Goal: Information Seeking & Learning: Learn about a topic

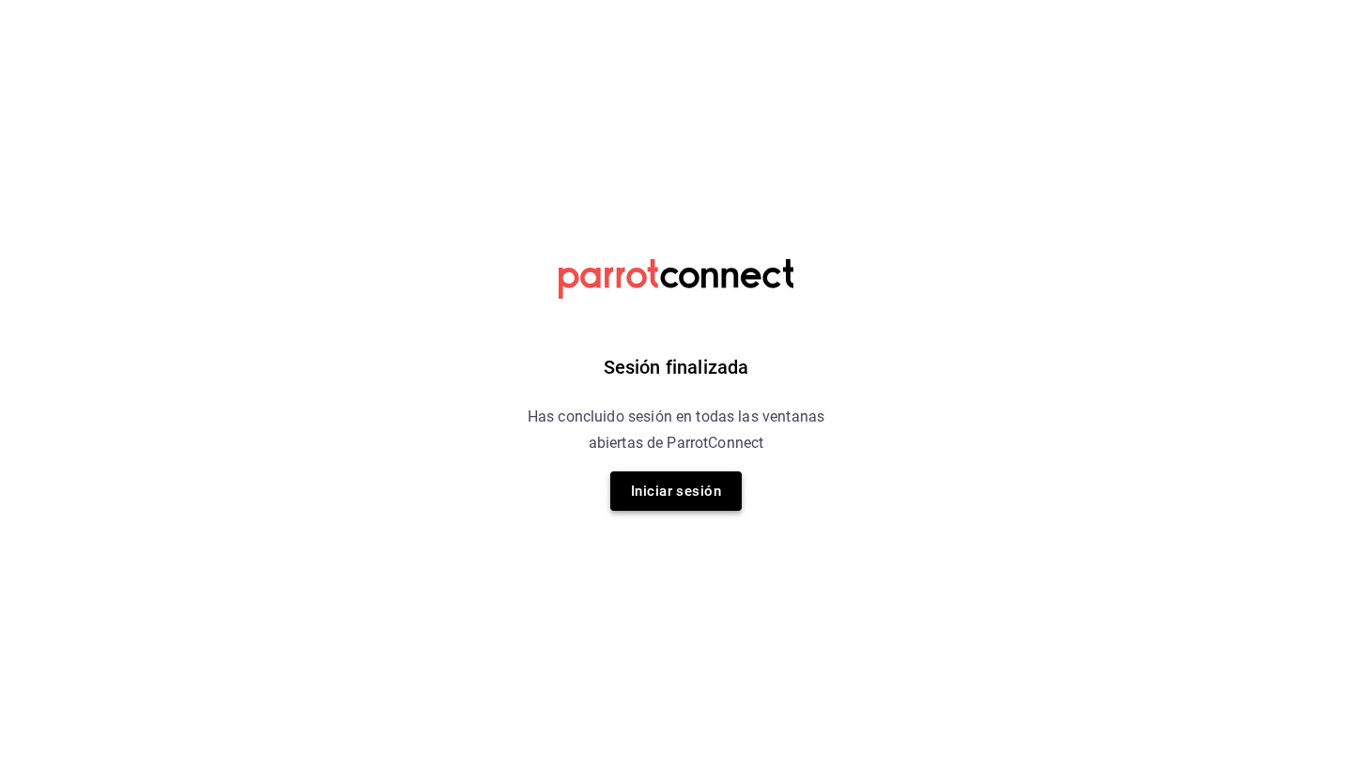
click at [702, 489] on button "Iniciar sesión" at bounding box center [675, 490] width 131 height 39
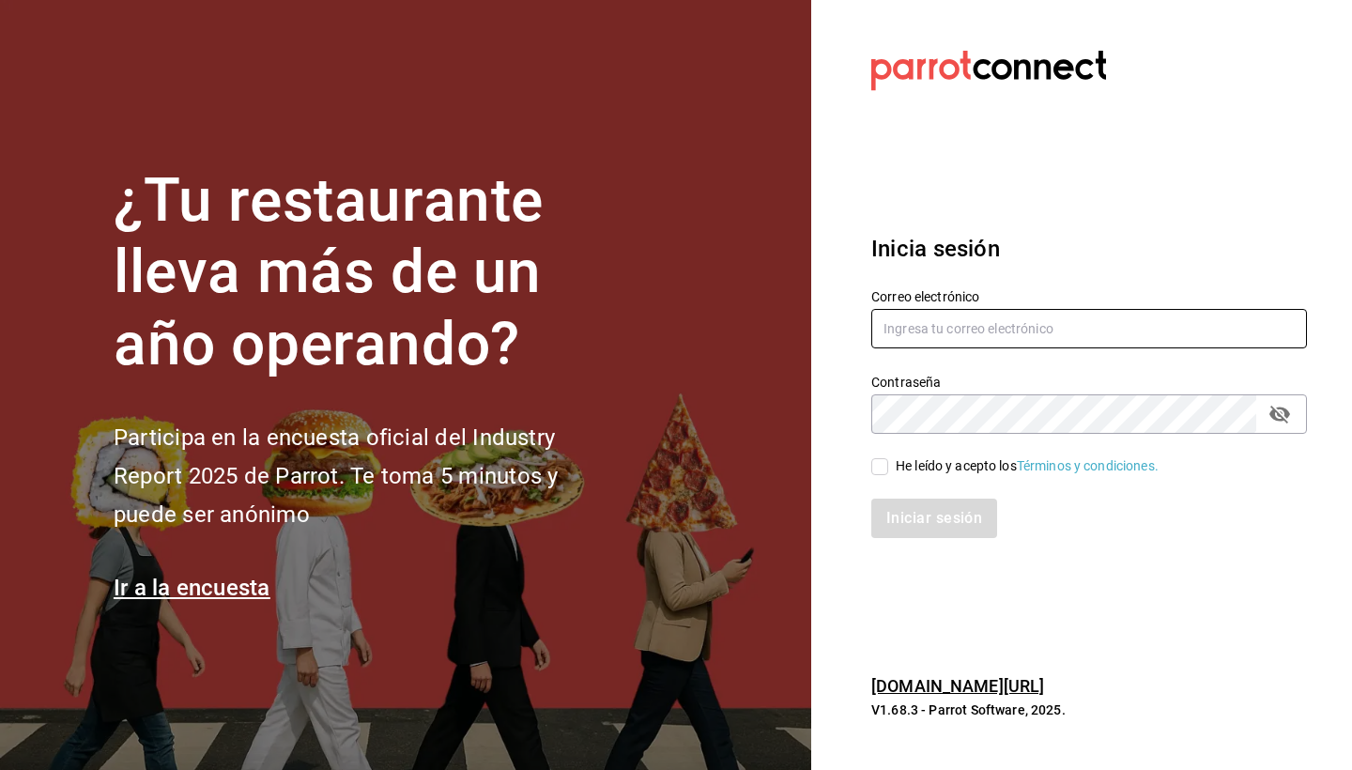
type input "hotaru@grupocosteno.com"
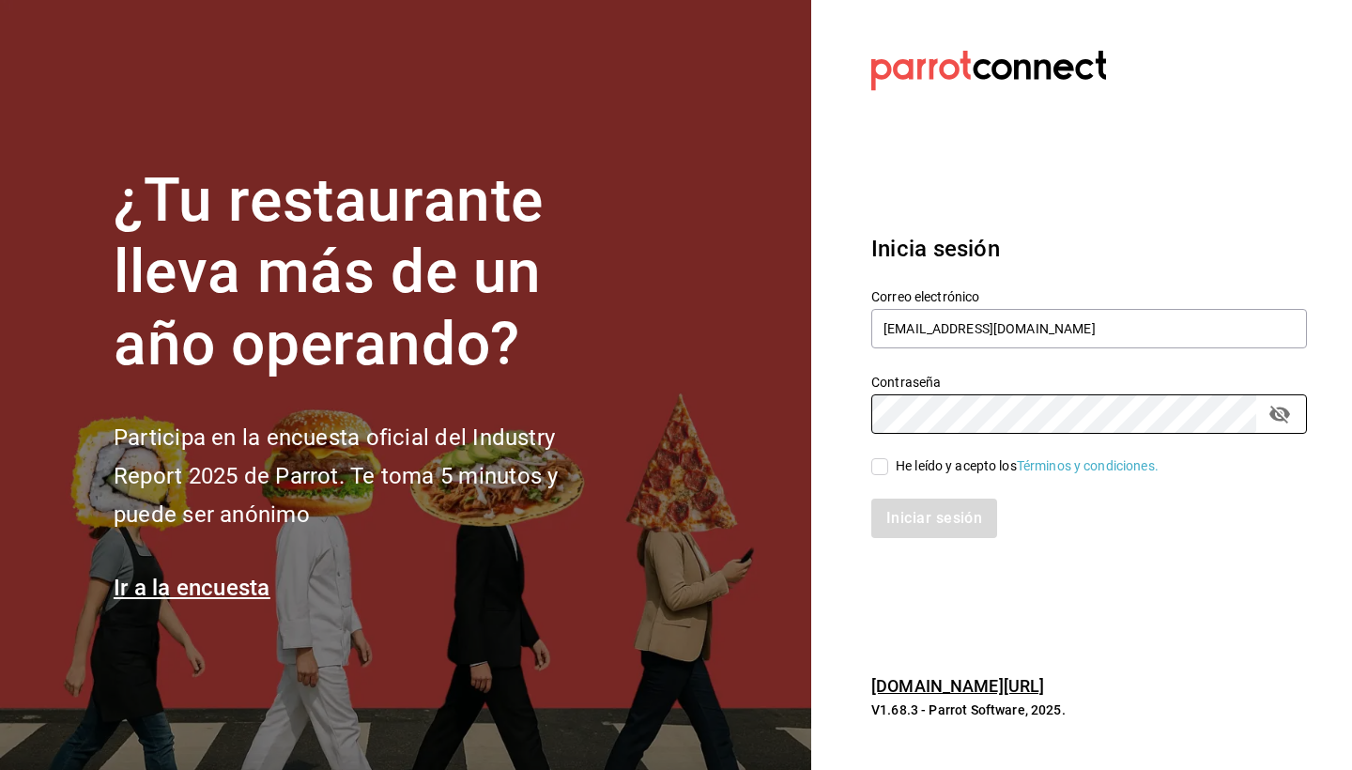
click at [879, 466] on input "He leído y acepto los Términos y condiciones." at bounding box center [879, 466] width 17 height 17
checkbox input "true"
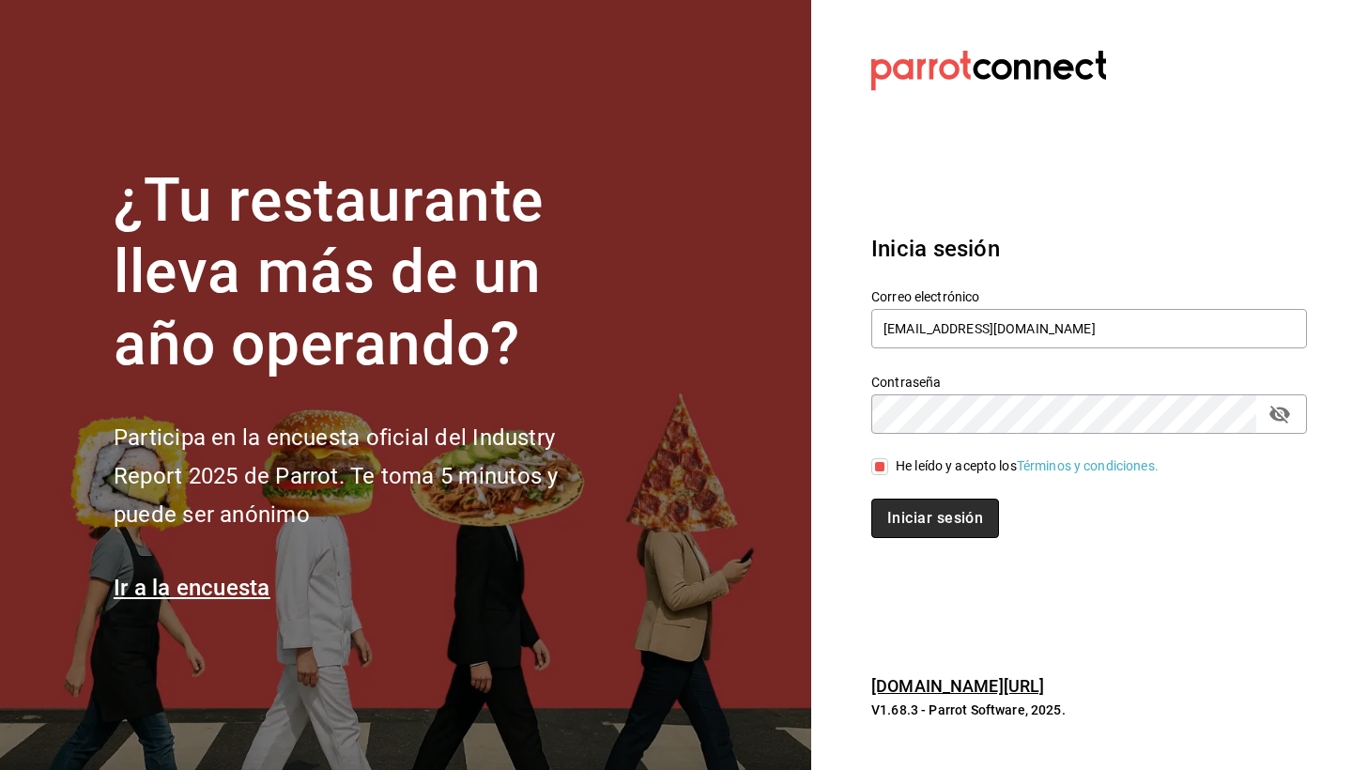
click at [940, 522] on button "Iniciar sesión" at bounding box center [935, 517] width 128 height 39
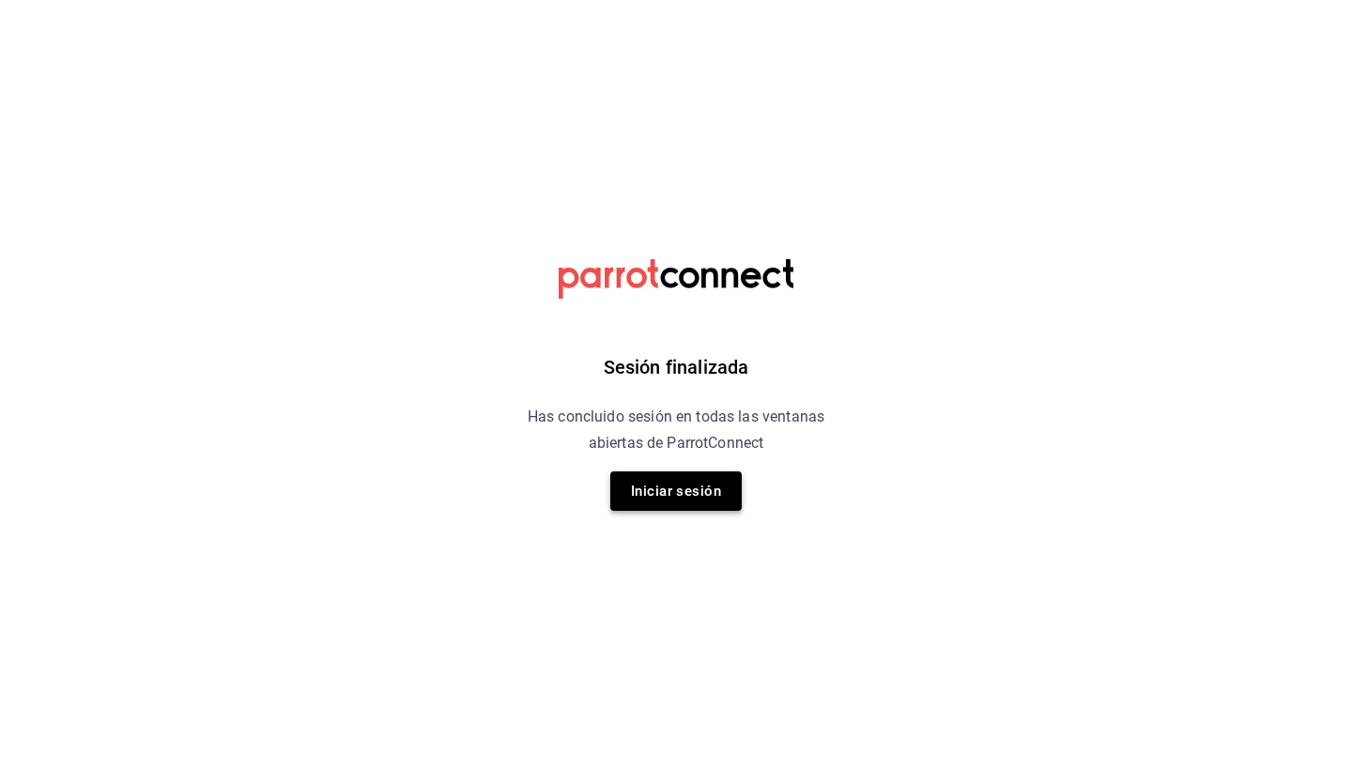
click at [696, 498] on button "Iniciar sesión" at bounding box center [675, 490] width 131 height 39
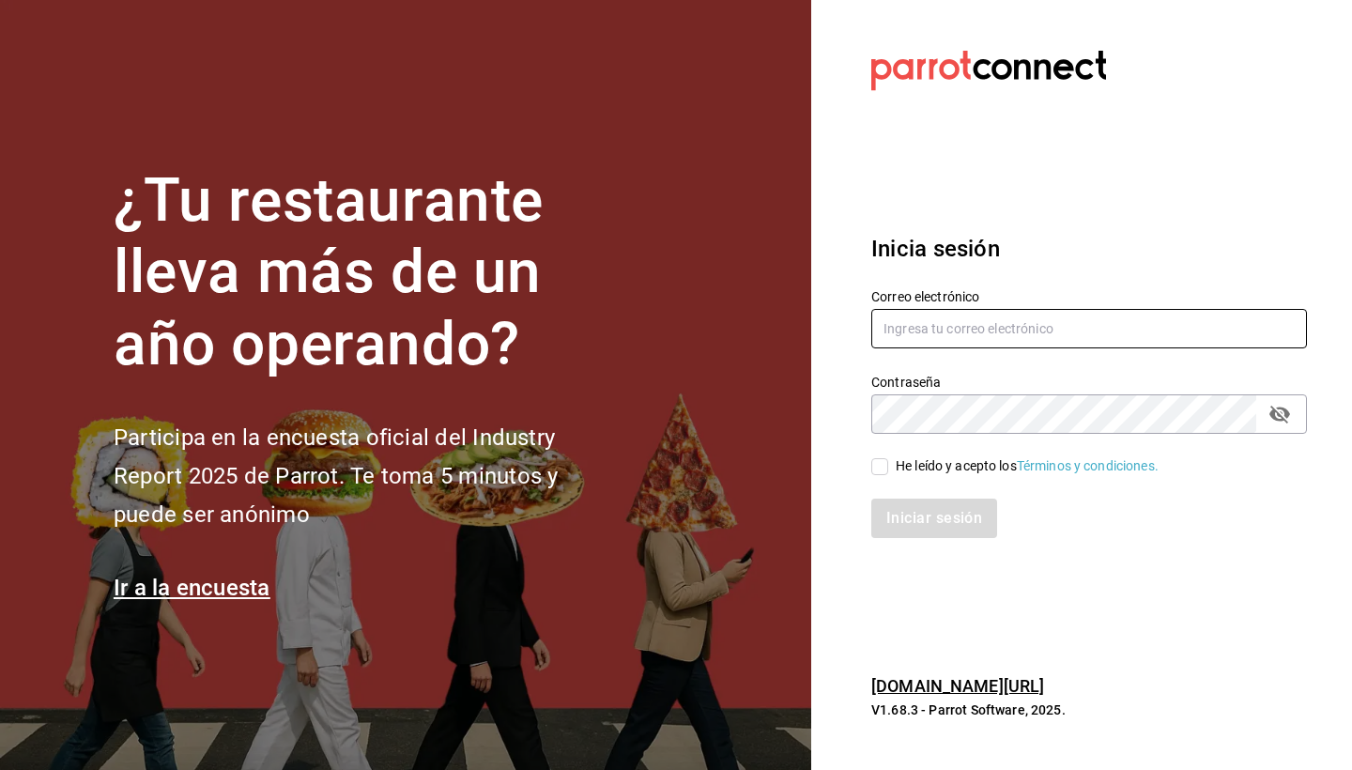
type input "hotaru@grupocosteno.com"
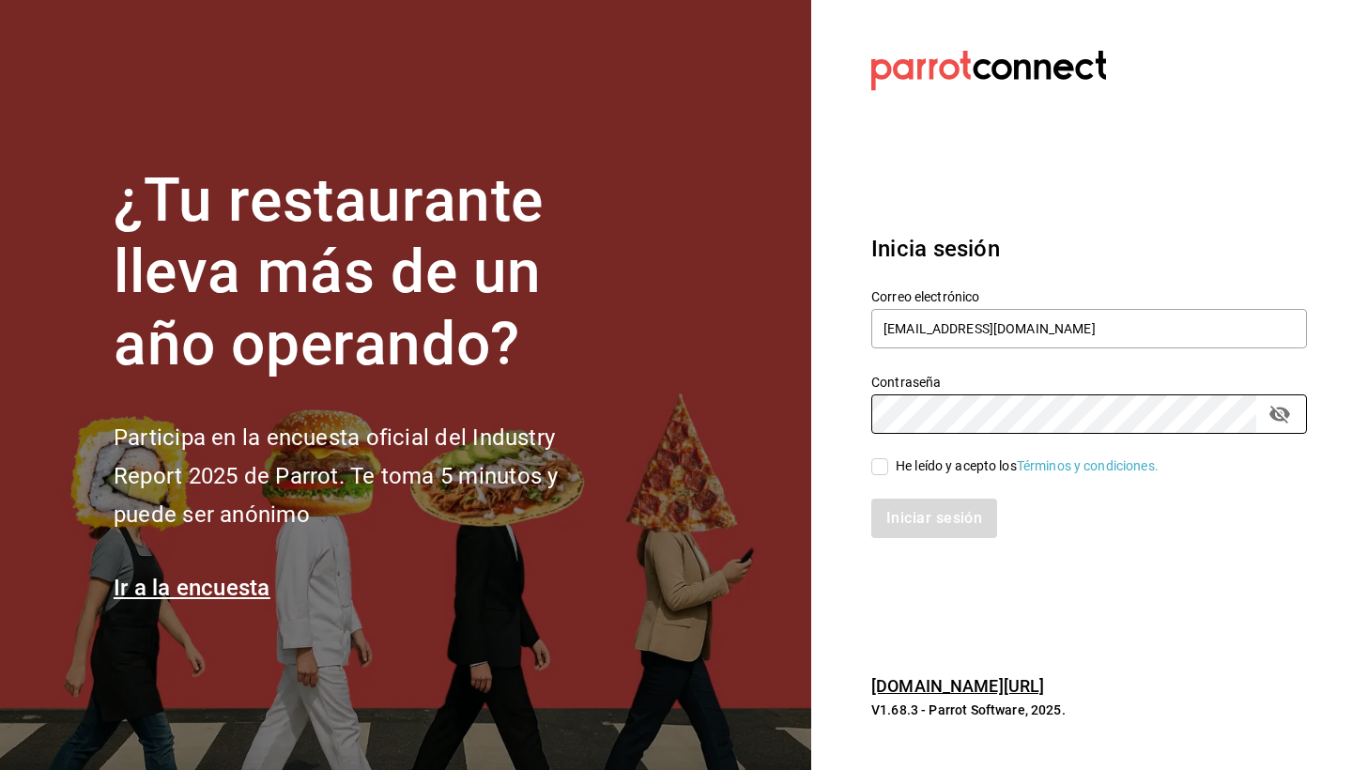
click at [879, 465] on input "He leído y acepto los Términos y condiciones." at bounding box center [879, 466] width 17 height 17
checkbox input "true"
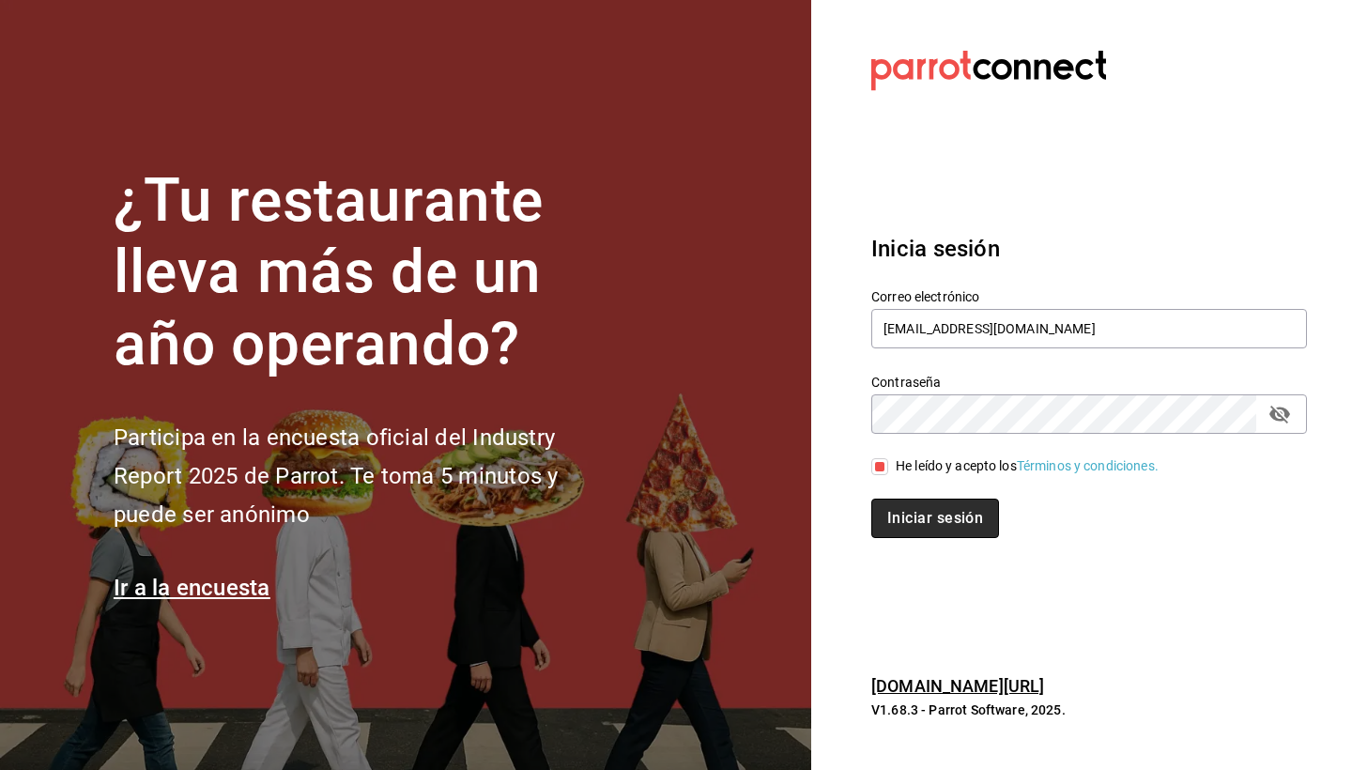
click at [942, 519] on button "Iniciar sesión" at bounding box center [935, 517] width 128 height 39
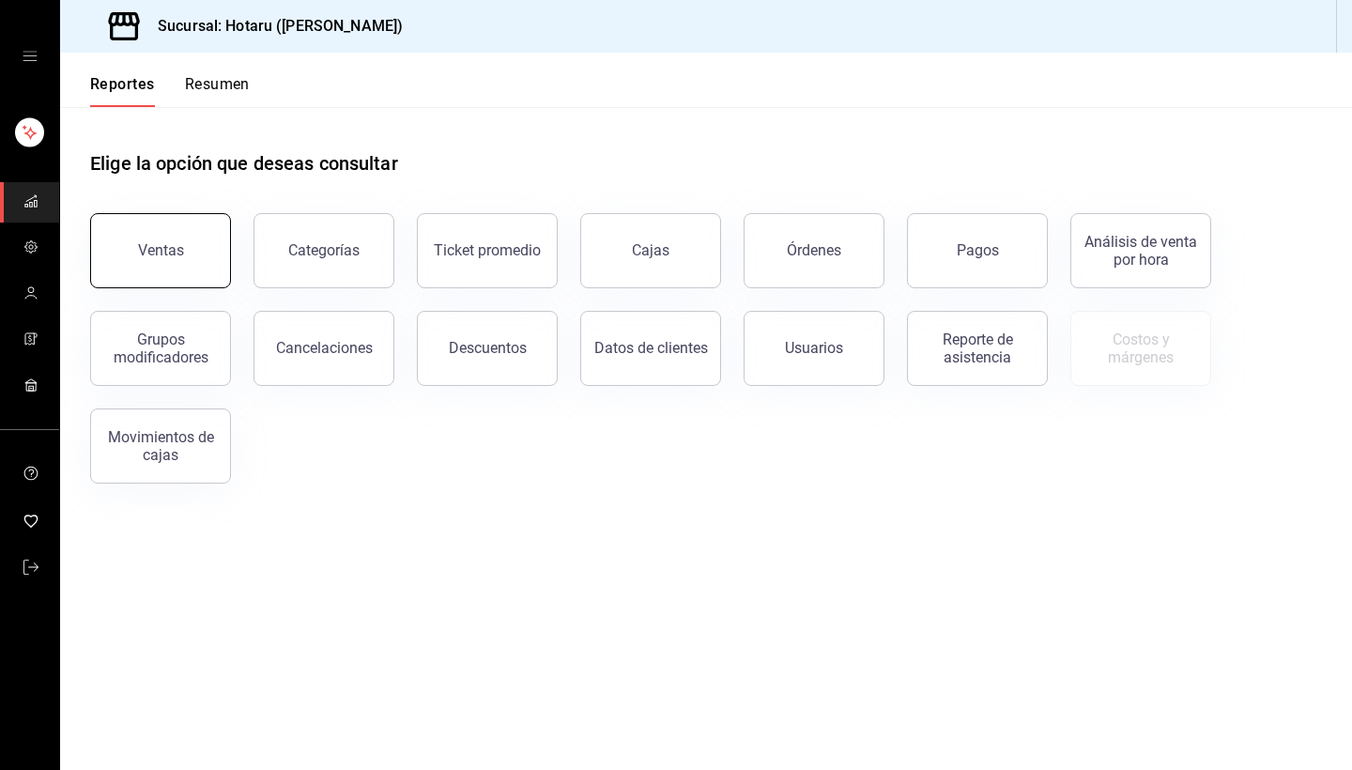
click at [171, 248] on div "Ventas" at bounding box center [161, 250] width 46 height 18
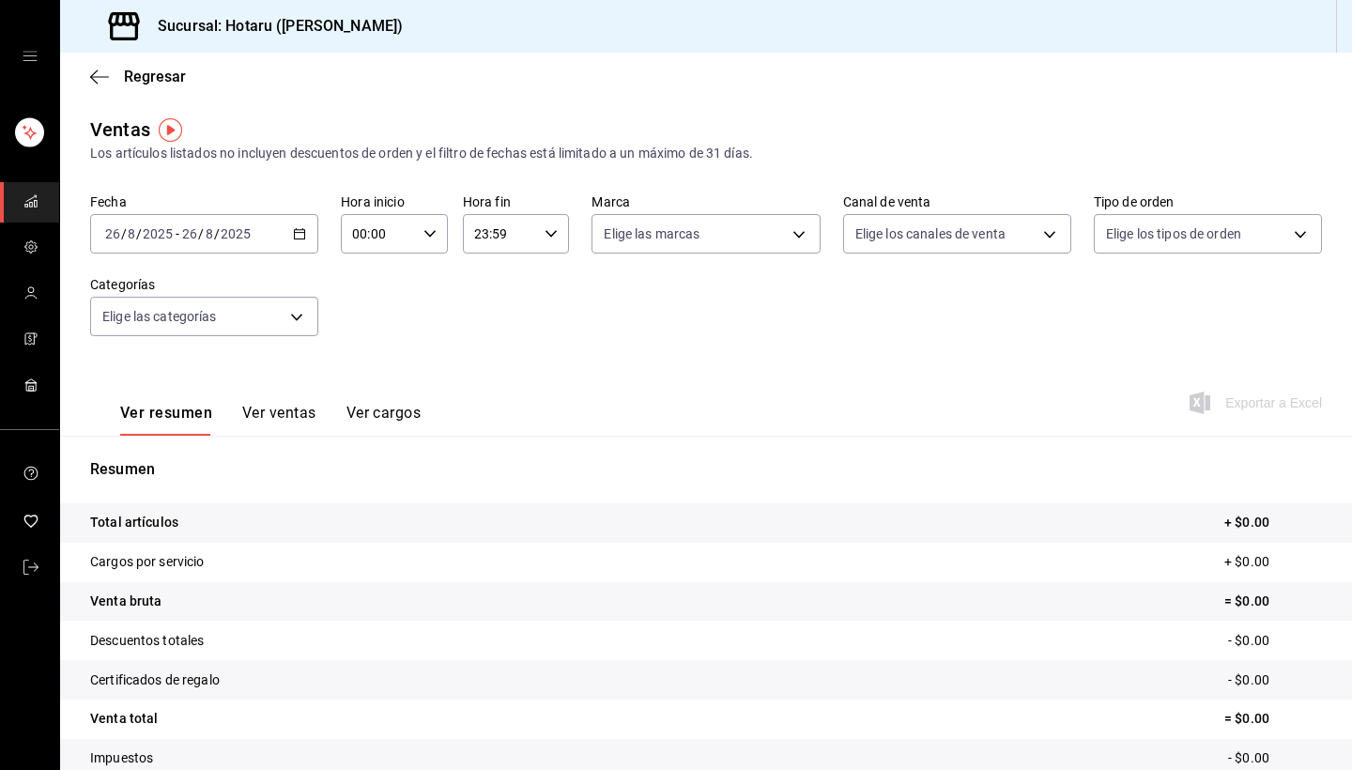
click at [303, 238] on \(Stroke\) "button" at bounding box center [299, 234] width 11 height 10
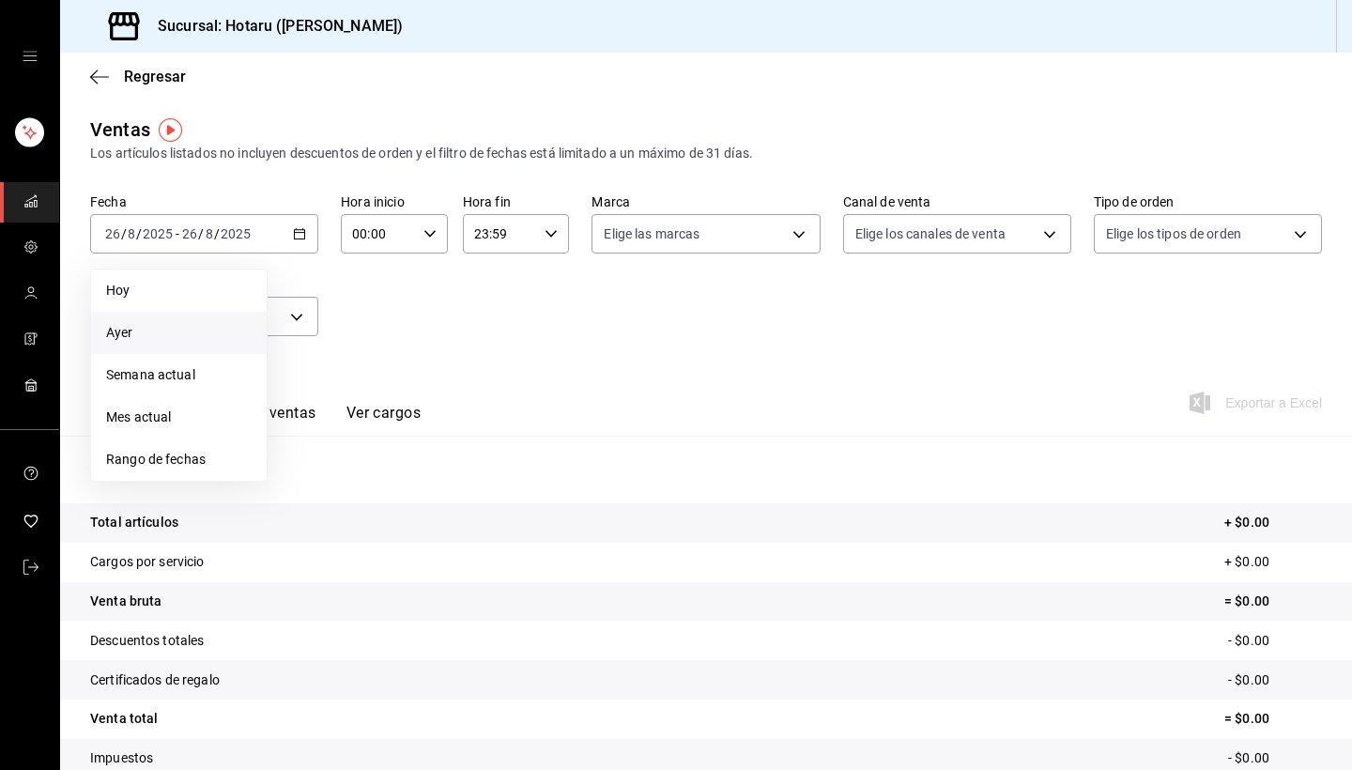
click at [194, 333] on span "Ayer" at bounding box center [178, 333] width 145 height 20
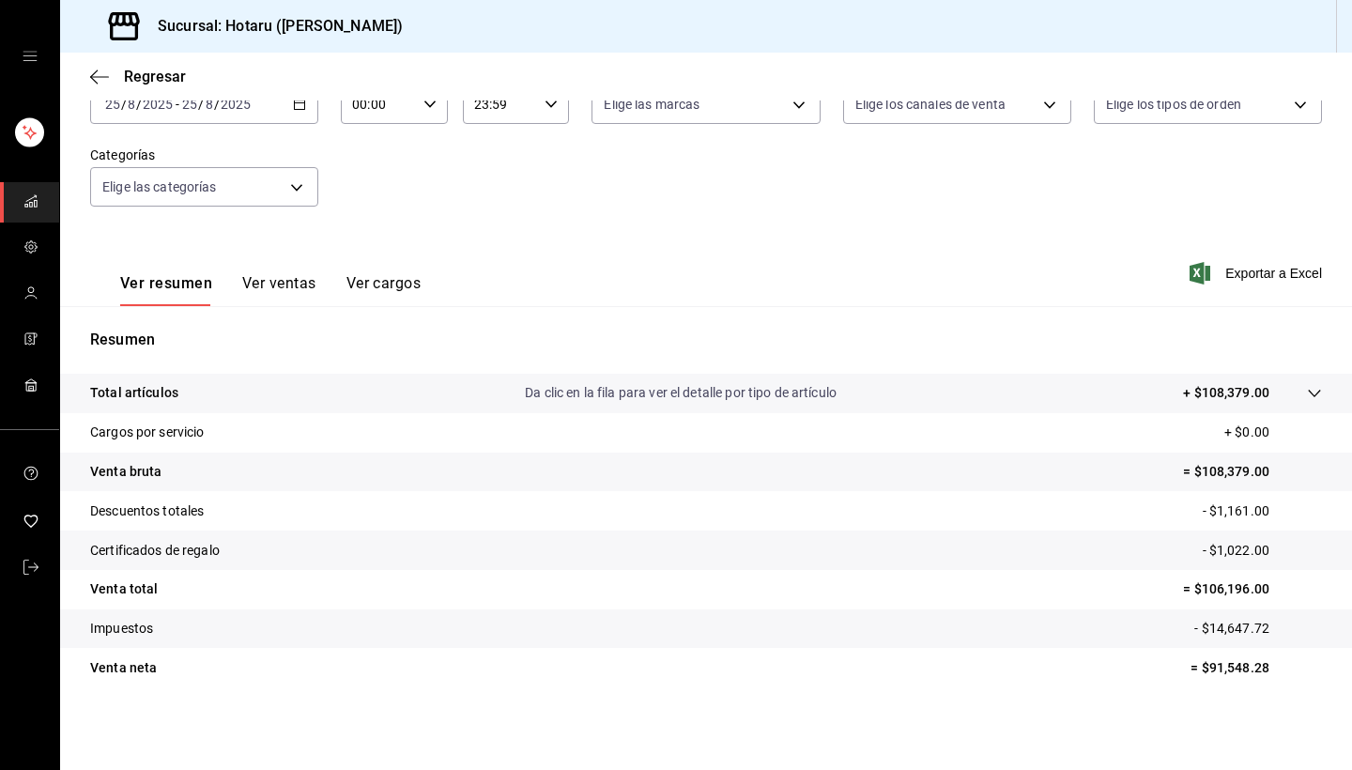
scroll to position [130, 0]
click at [287, 288] on button "Ver ventas" at bounding box center [279, 290] width 74 height 32
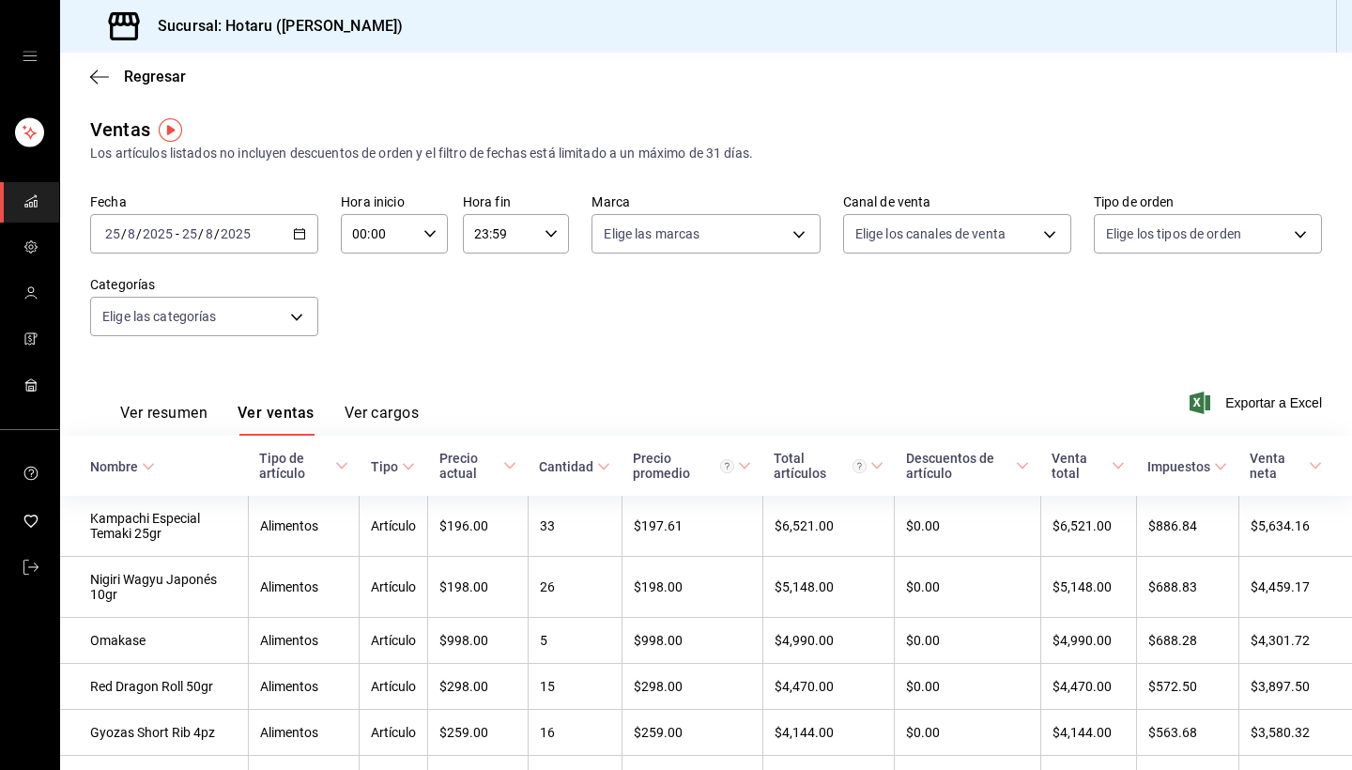
click at [177, 467] on th "Nombre" at bounding box center [154, 466] width 188 height 60
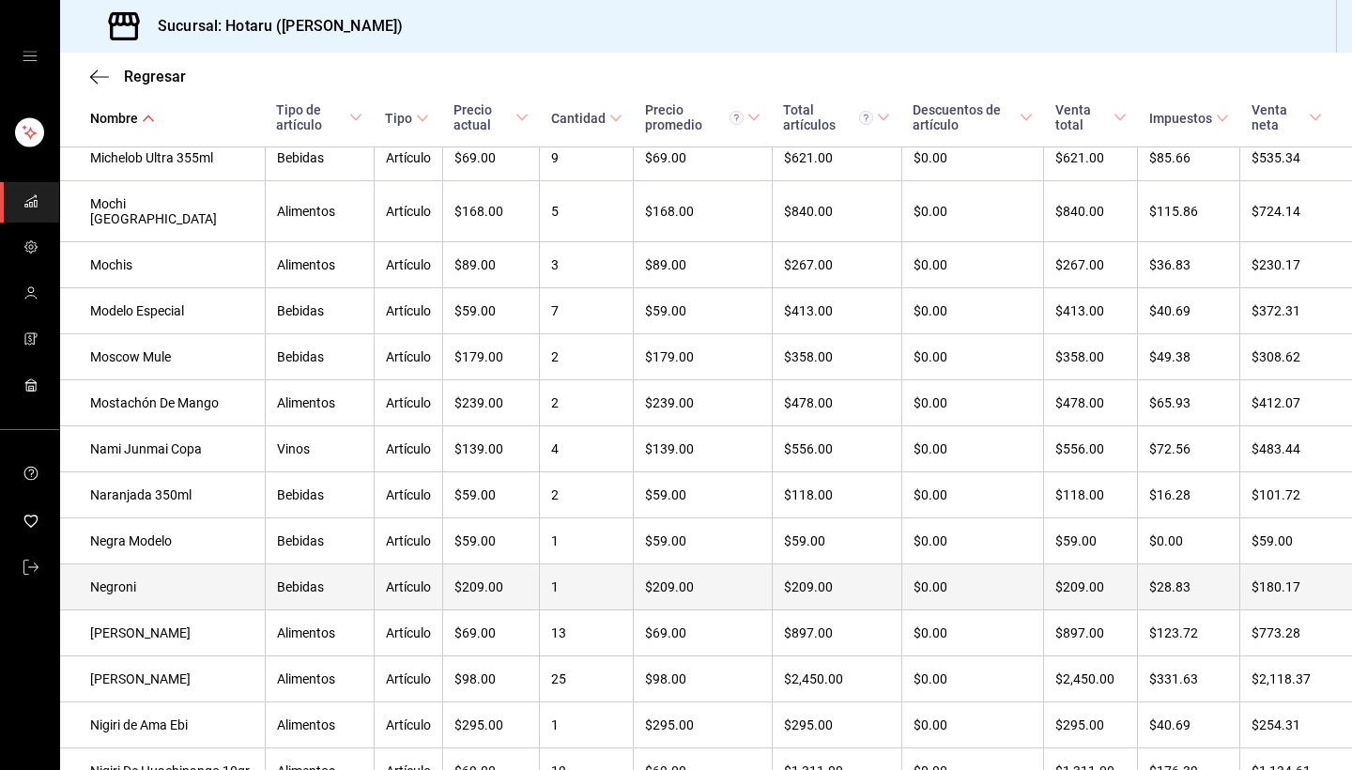
scroll to position [2518, 0]
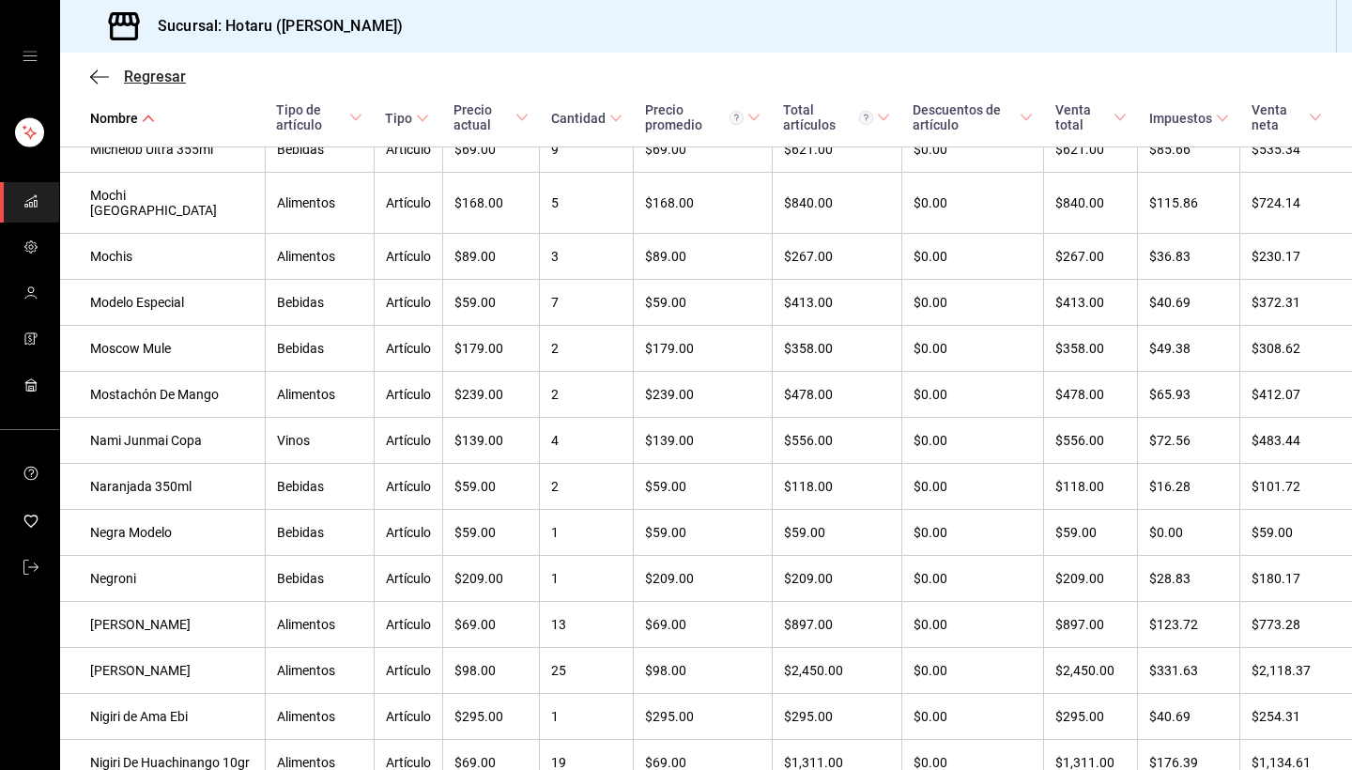
click at [99, 75] on icon "button" at bounding box center [99, 77] width 19 height 17
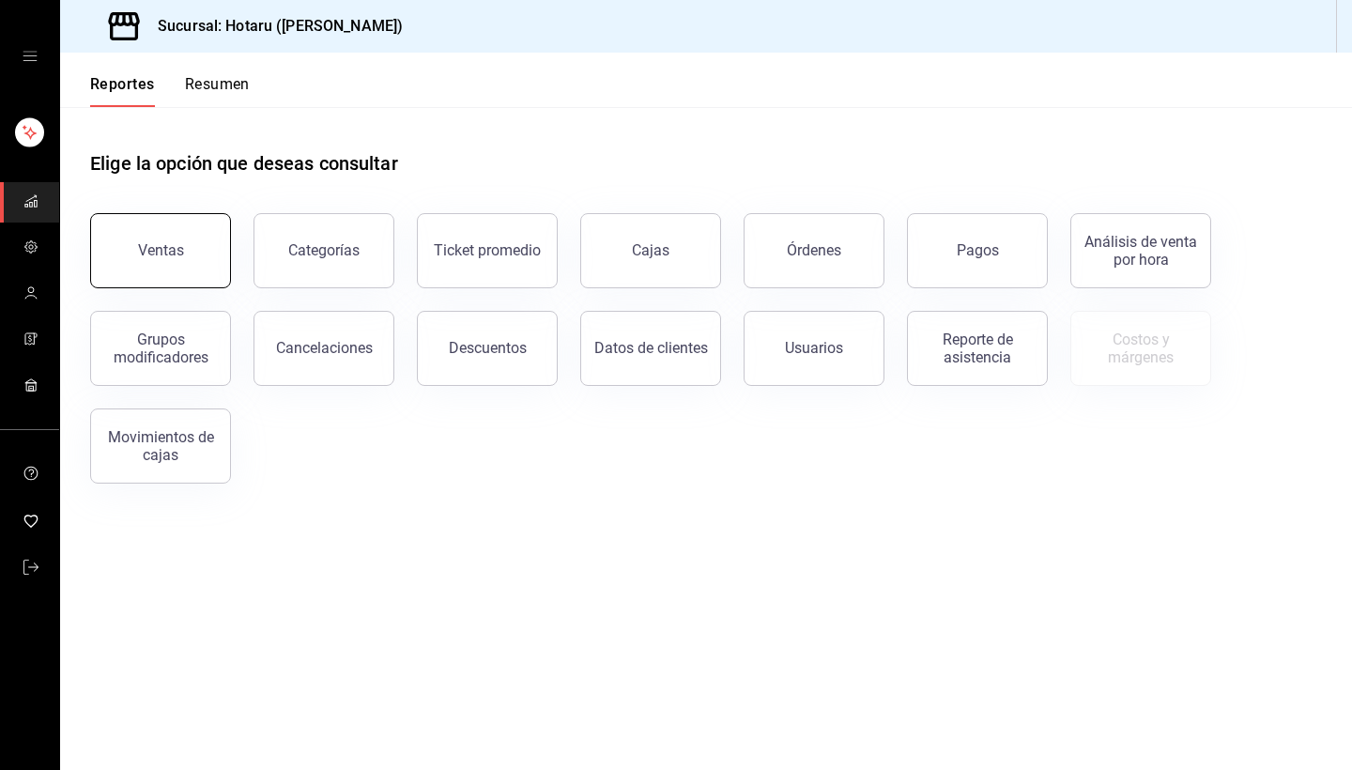
click at [176, 237] on button "Ventas" at bounding box center [160, 250] width 141 height 75
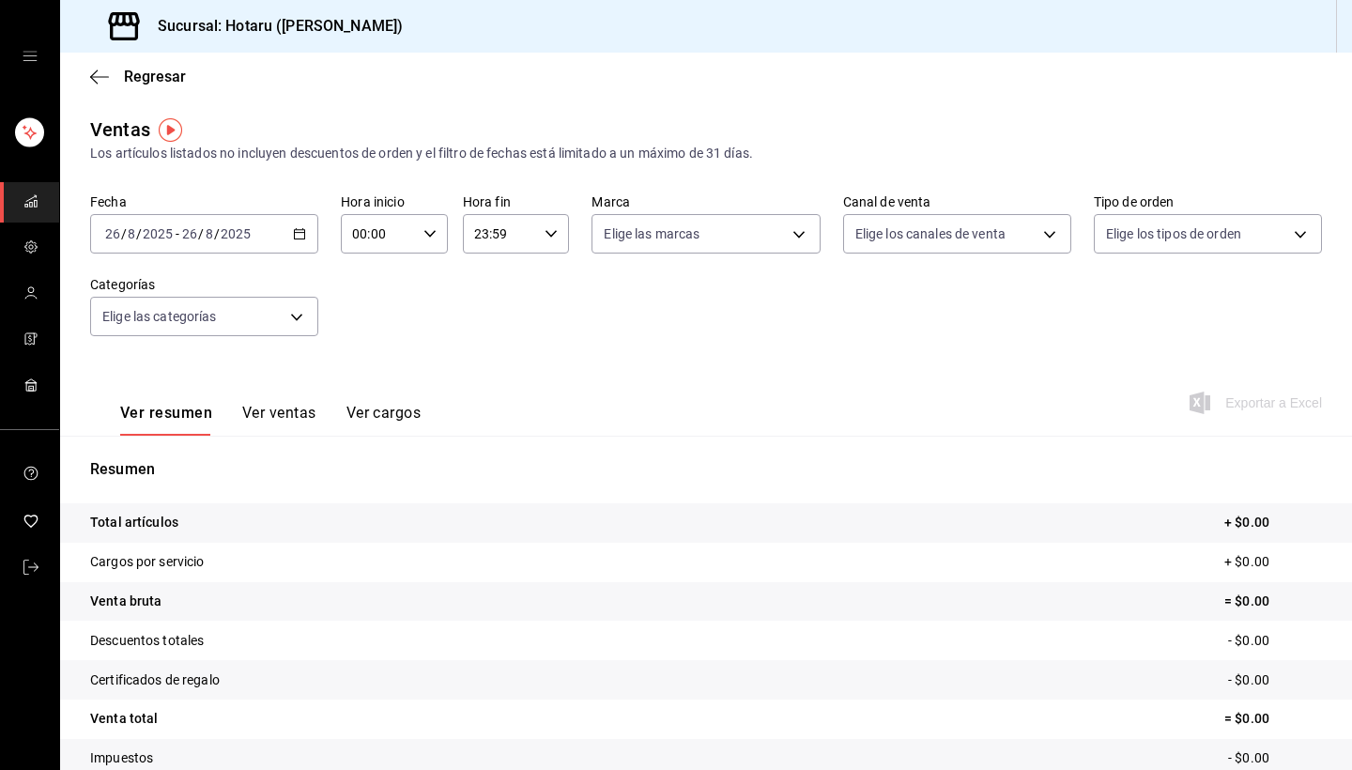
click at [300, 242] on div "[DATE] [DATE] - [DATE] [DATE]" at bounding box center [204, 233] width 228 height 39
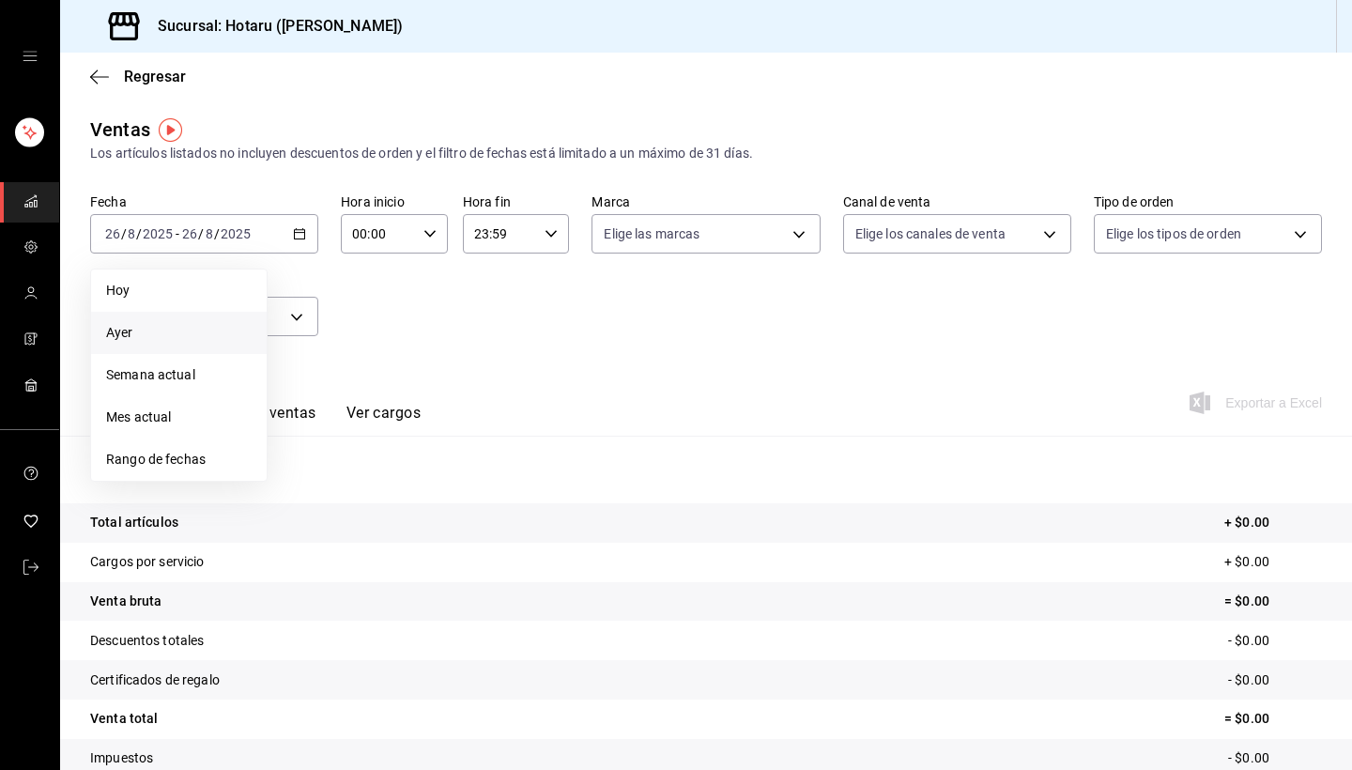
click at [205, 325] on span "Ayer" at bounding box center [178, 333] width 145 height 20
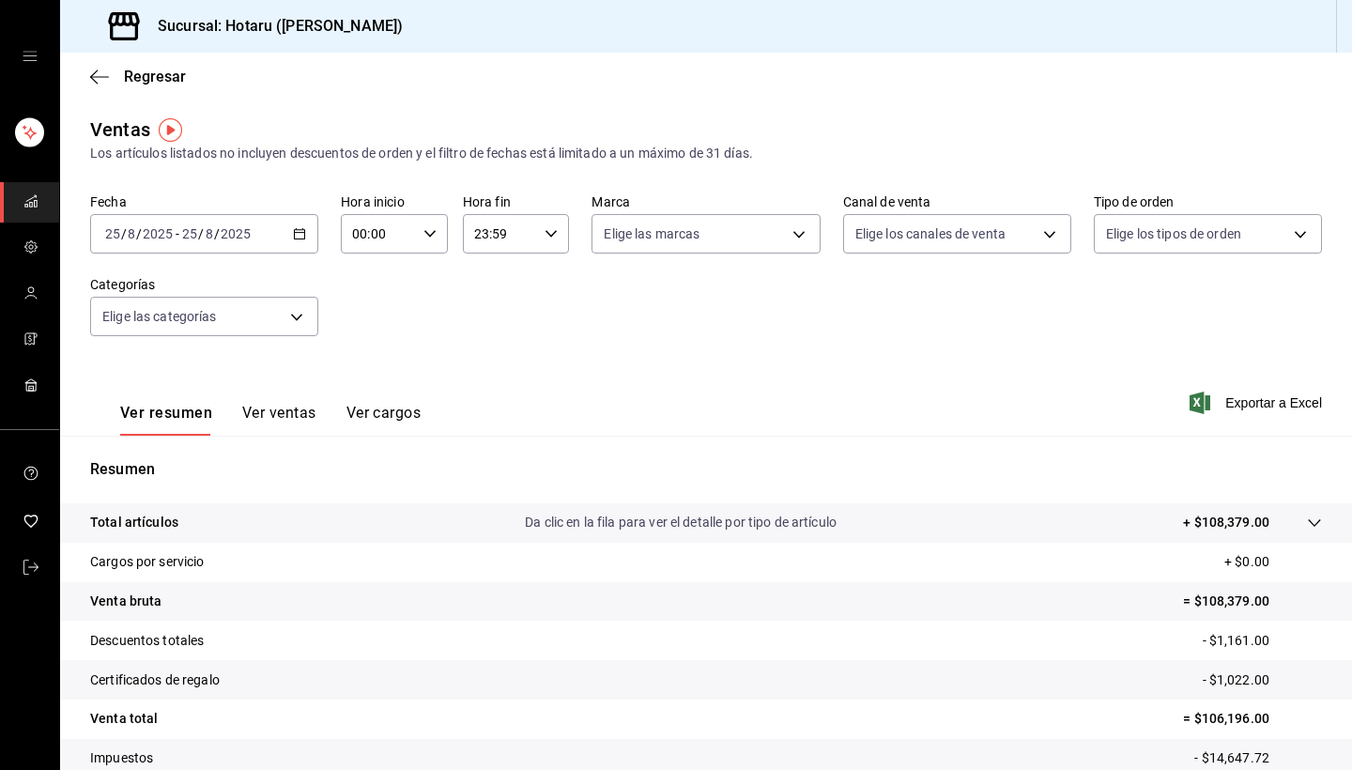
click at [795, 522] on p "Da clic en la fila para ver el detalle por tipo de artículo" at bounding box center [681, 523] width 312 height 20
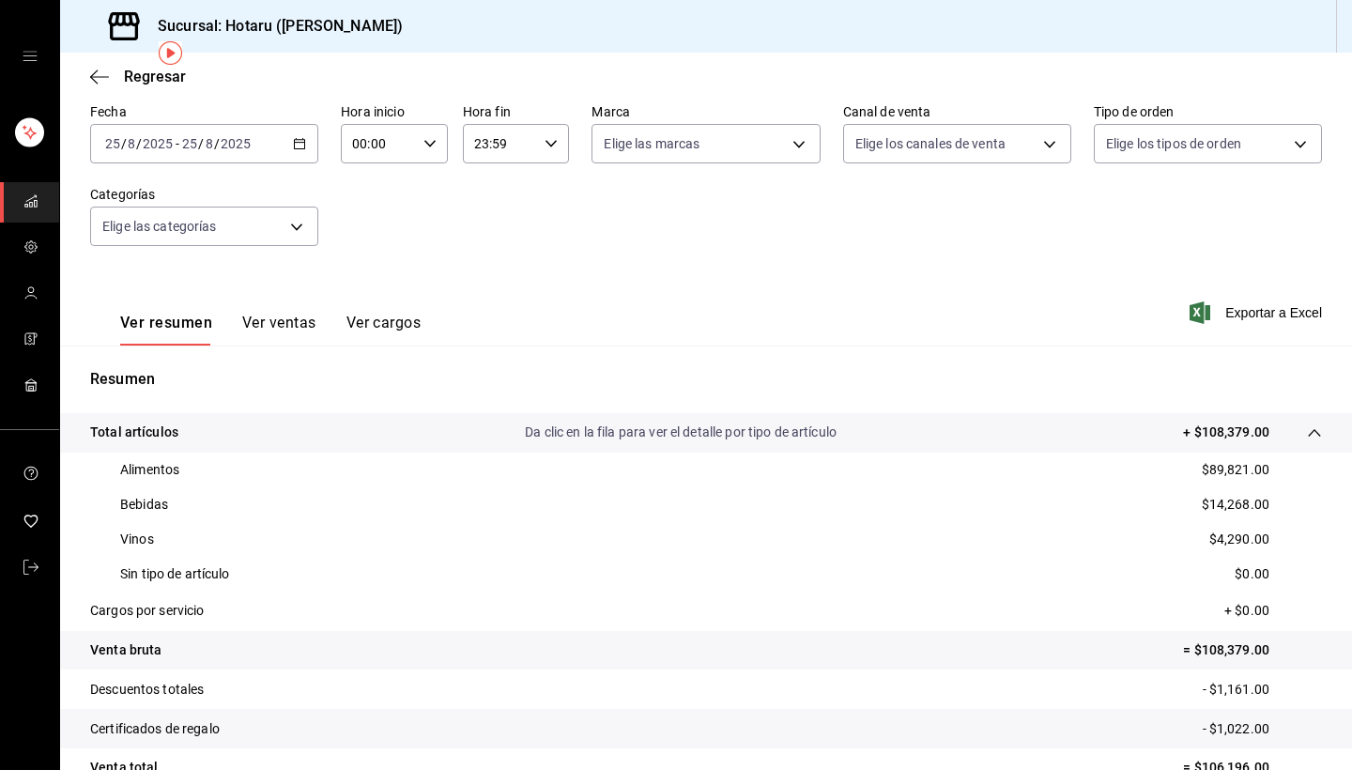
scroll to position [110, 0]
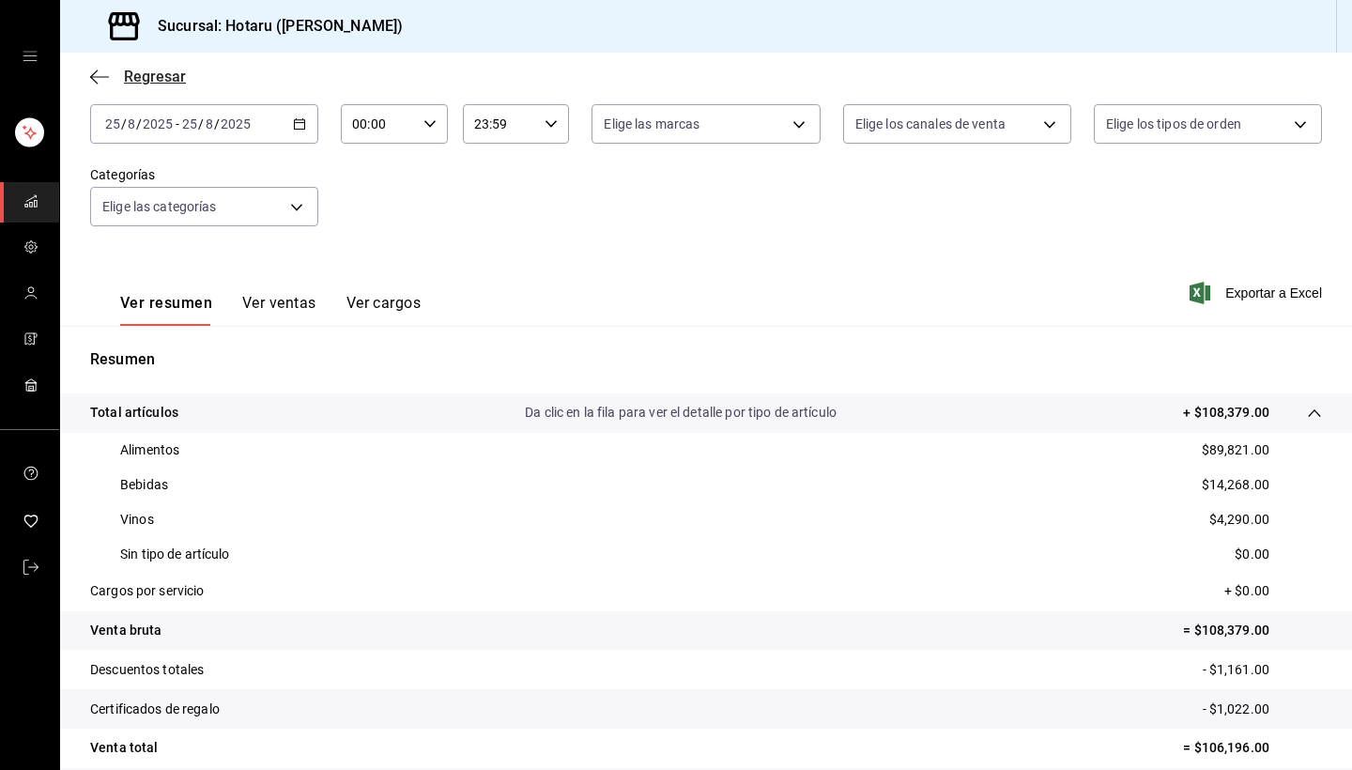
click at [98, 82] on icon "button" at bounding box center [99, 77] width 19 height 17
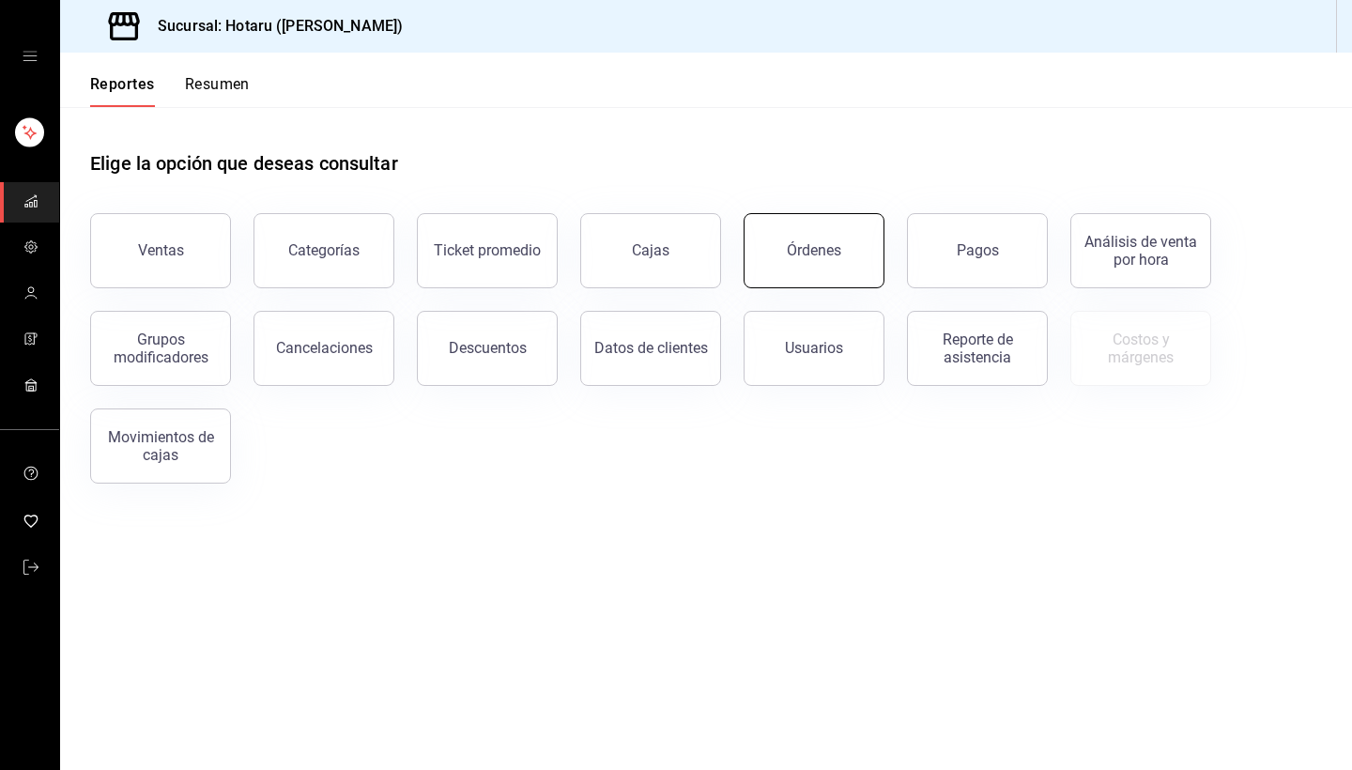
click at [816, 268] on button "Órdenes" at bounding box center [813, 250] width 141 height 75
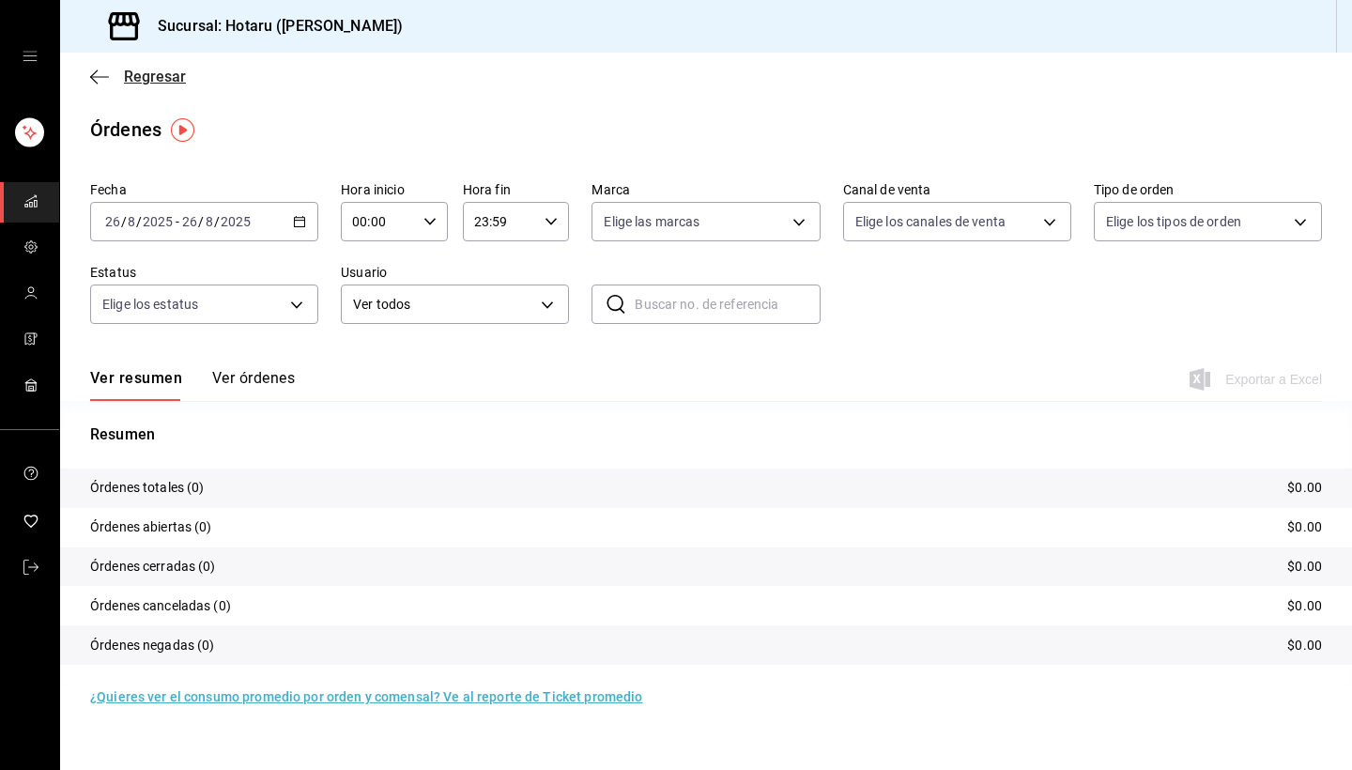
click at [93, 81] on icon "button" at bounding box center [99, 77] width 19 height 17
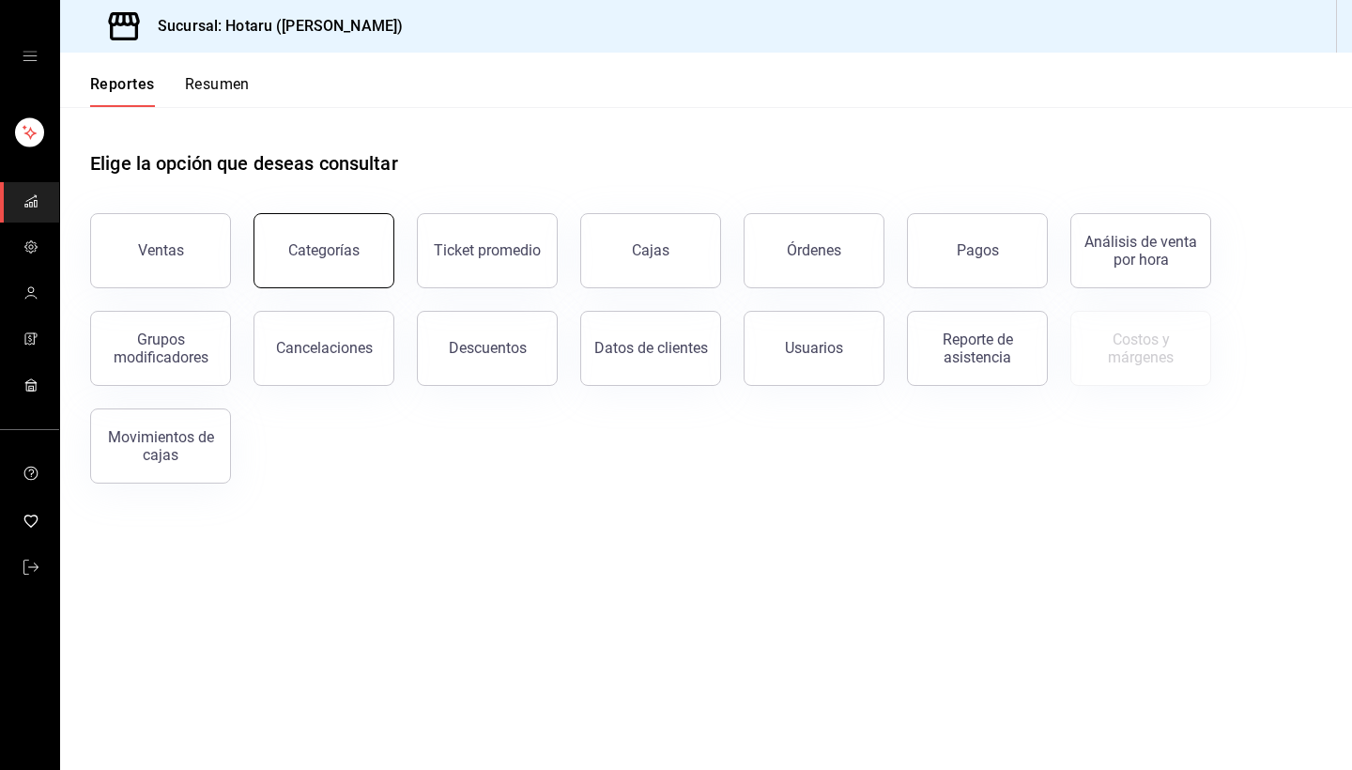
click at [368, 245] on button "Categorías" at bounding box center [323, 250] width 141 height 75
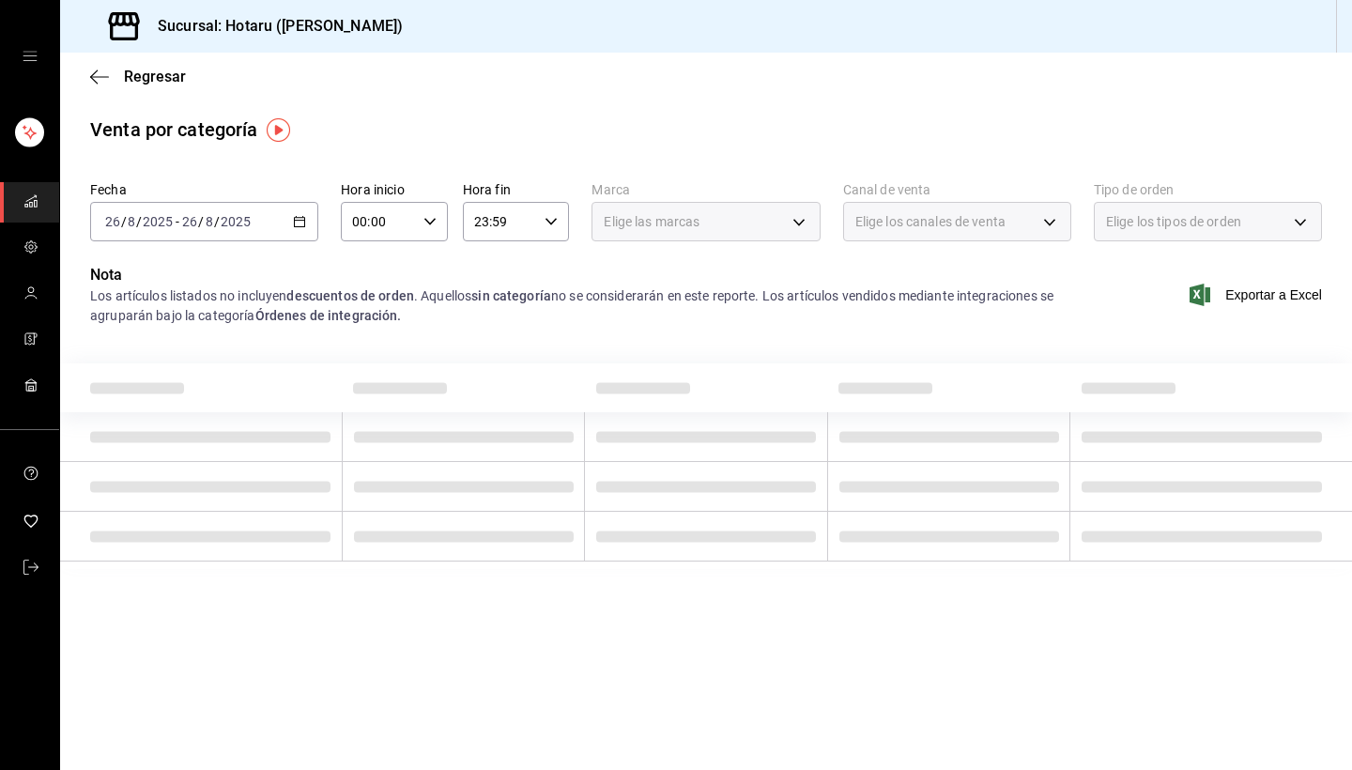
click at [300, 217] on icon "button" at bounding box center [299, 221] width 13 height 13
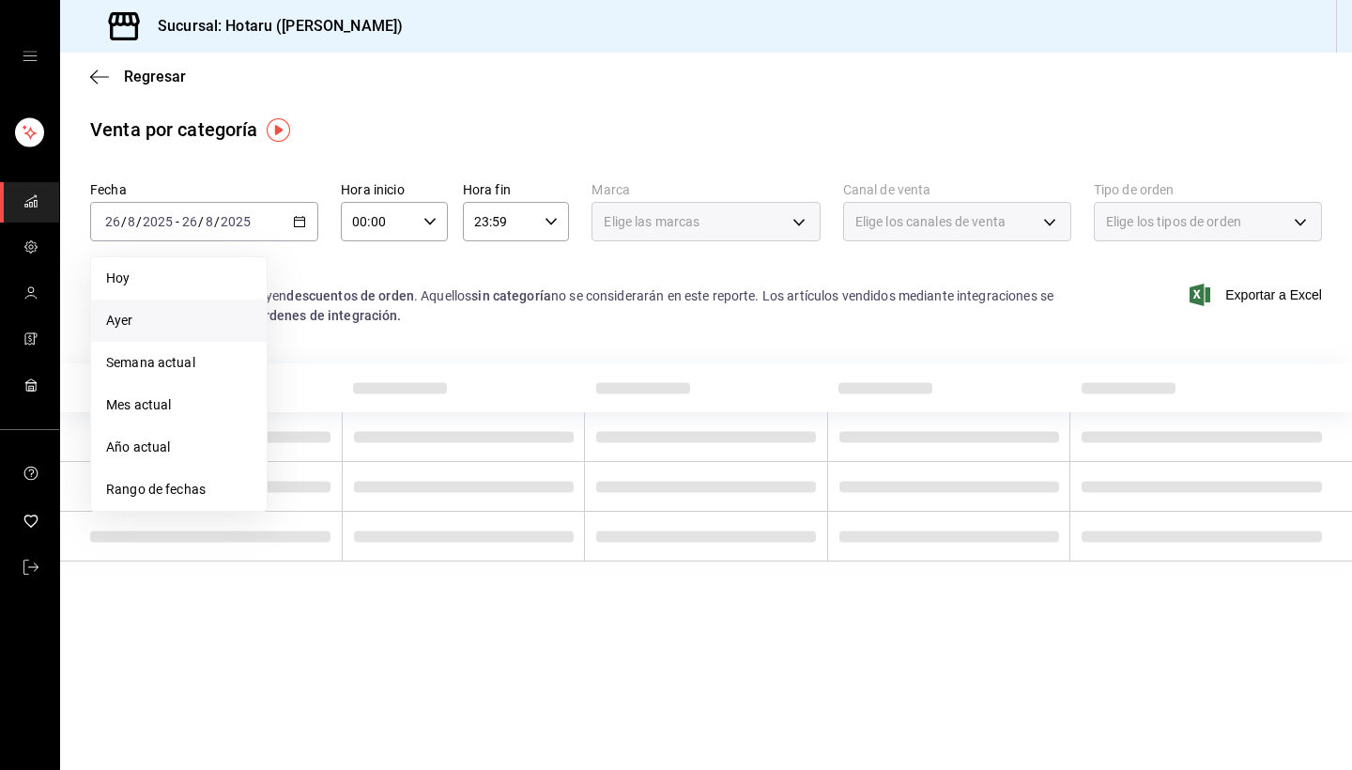
click at [230, 314] on span "Ayer" at bounding box center [178, 321] width 145 height 20
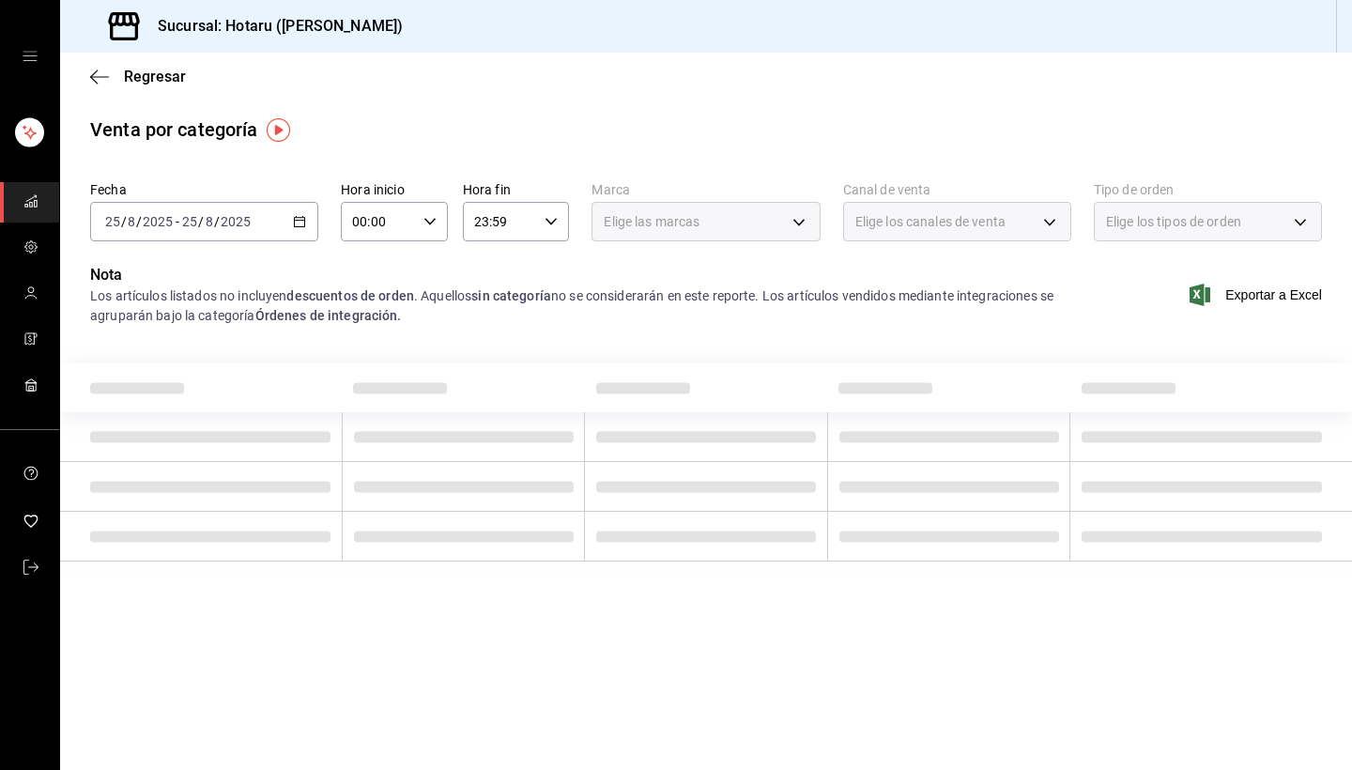
click at [436, 222] on icon "button" at bounding box center [429, 221] width 13 height 13
click at [436, 222] on div at bounding box center [676, 385] width 1352 height 770
click at [797, 224] on div "Elige las marcas" at bounding box center [705, 221] width 228 height 39
click at [95, 74] on icon "button" at bounding box center [99, 77] width 19 height 17
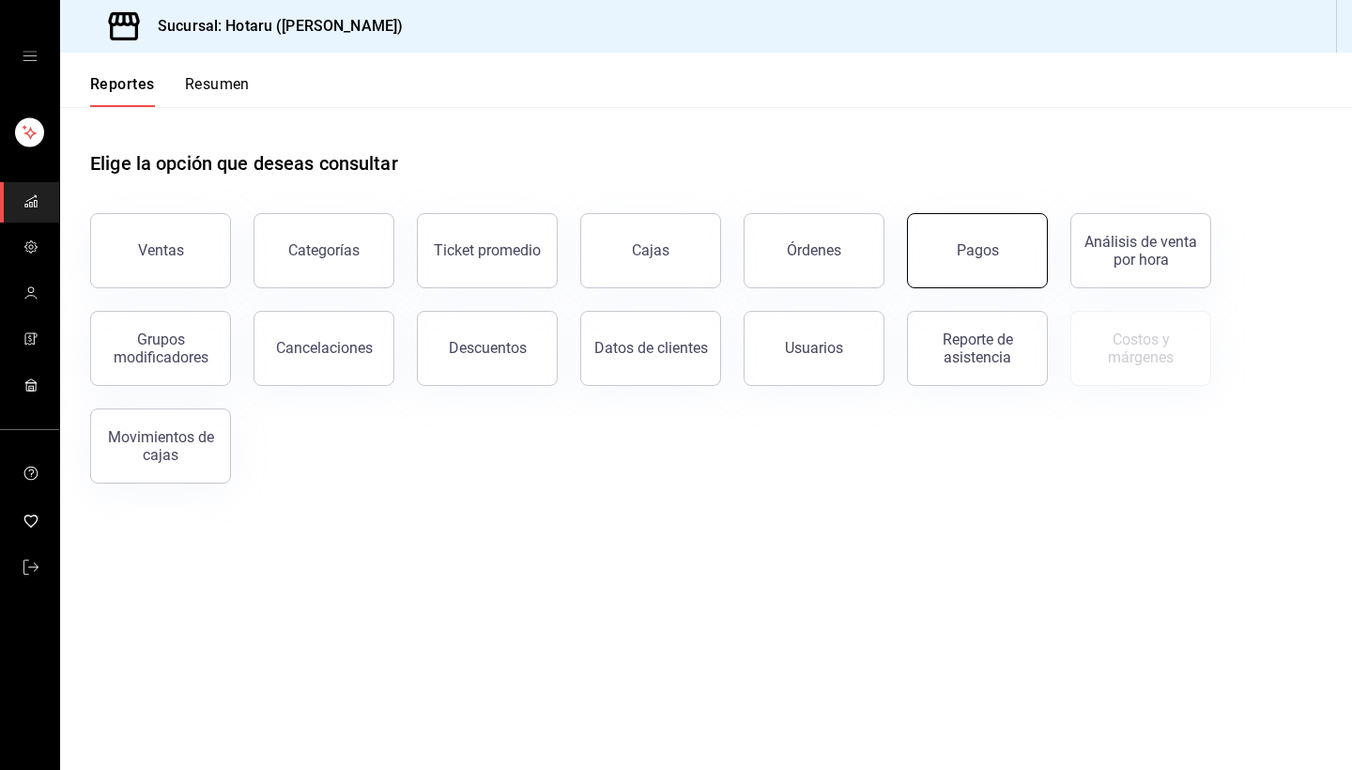
click at [993, 243] on div "Pagos" at bounding box center [977, 250] width 42 height 18
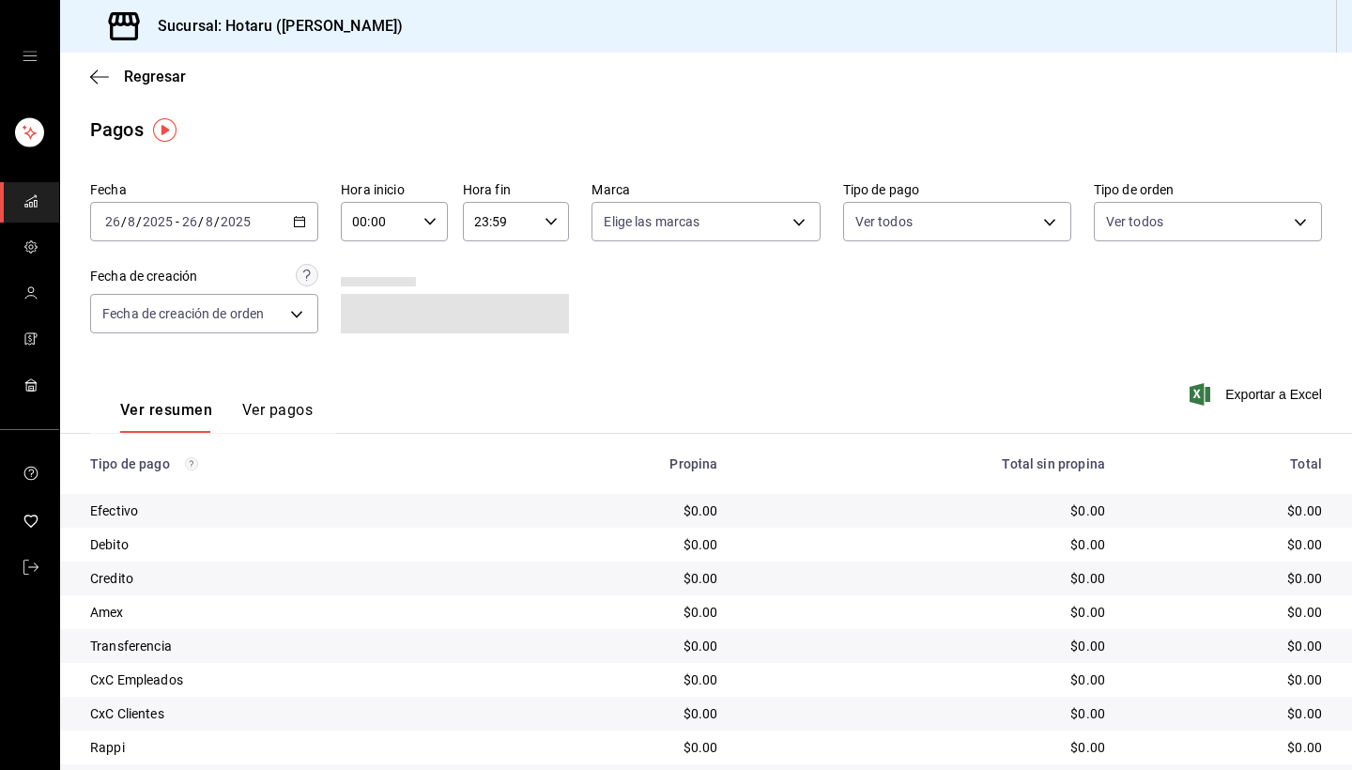
click at [308, 222] on div "[DATE] [DATE] - [DATE] [DATE]" at bounding box center [204, 221] width 228 height 39
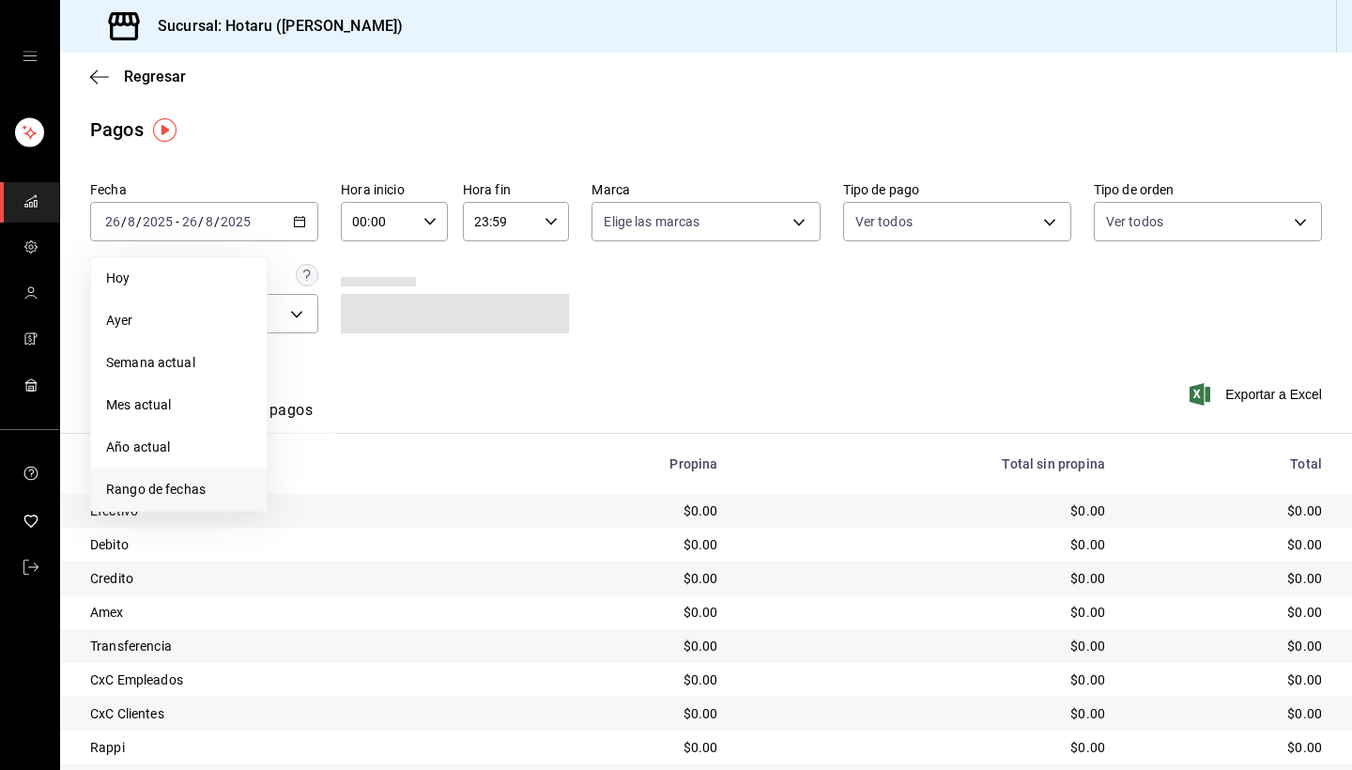
click at [199, 491] on span "Rango de fechas" at bounding box center [178, 490] width 145 height 20
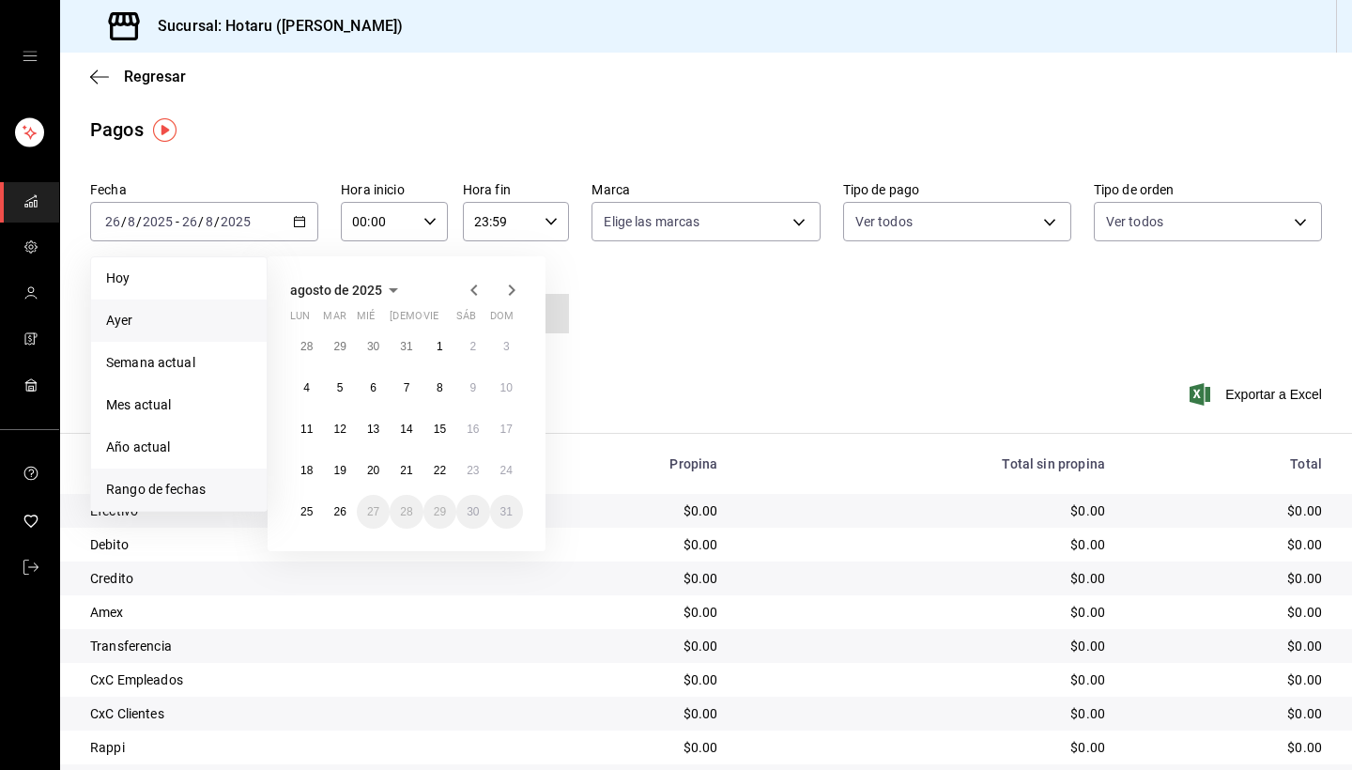
click at [182, 333] on li "Ayer" at bounding box center [179, 320] width 176 height 42
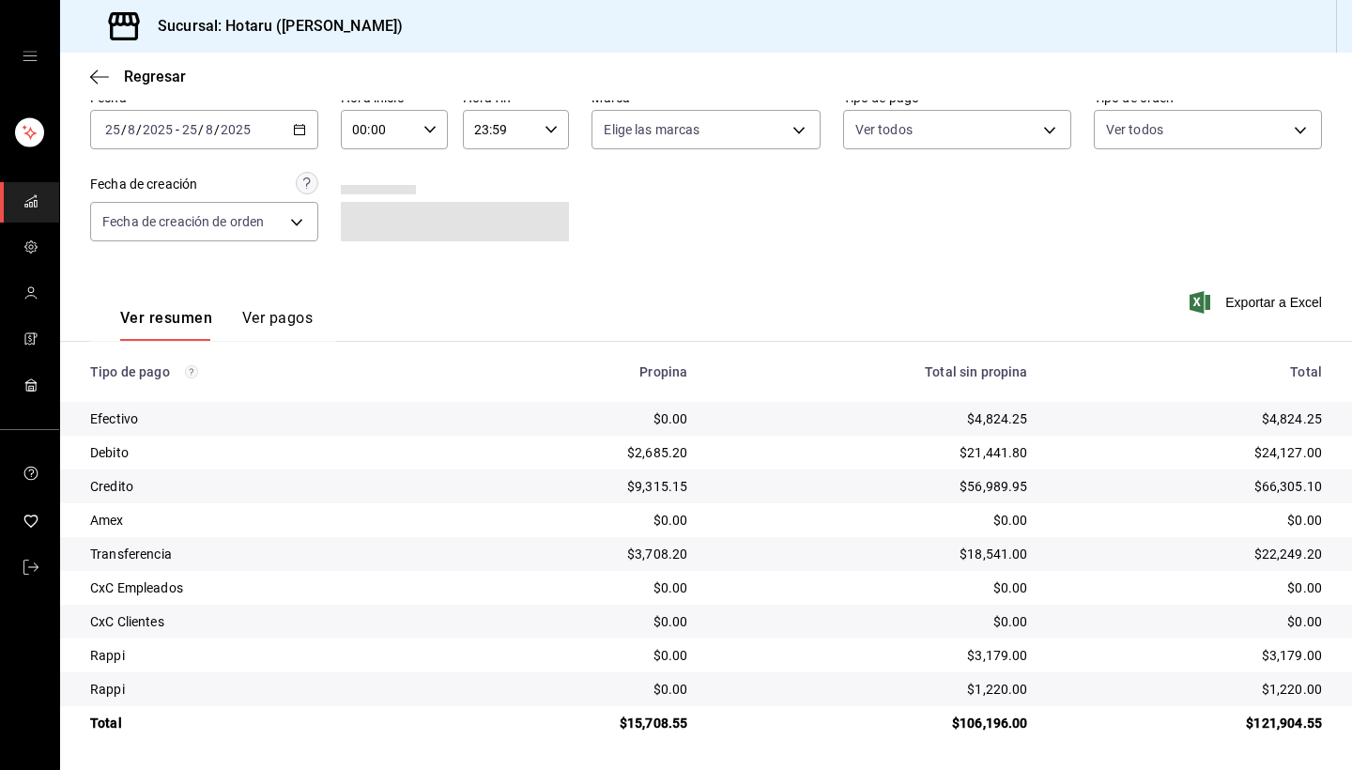
scroll to position [92, 0]
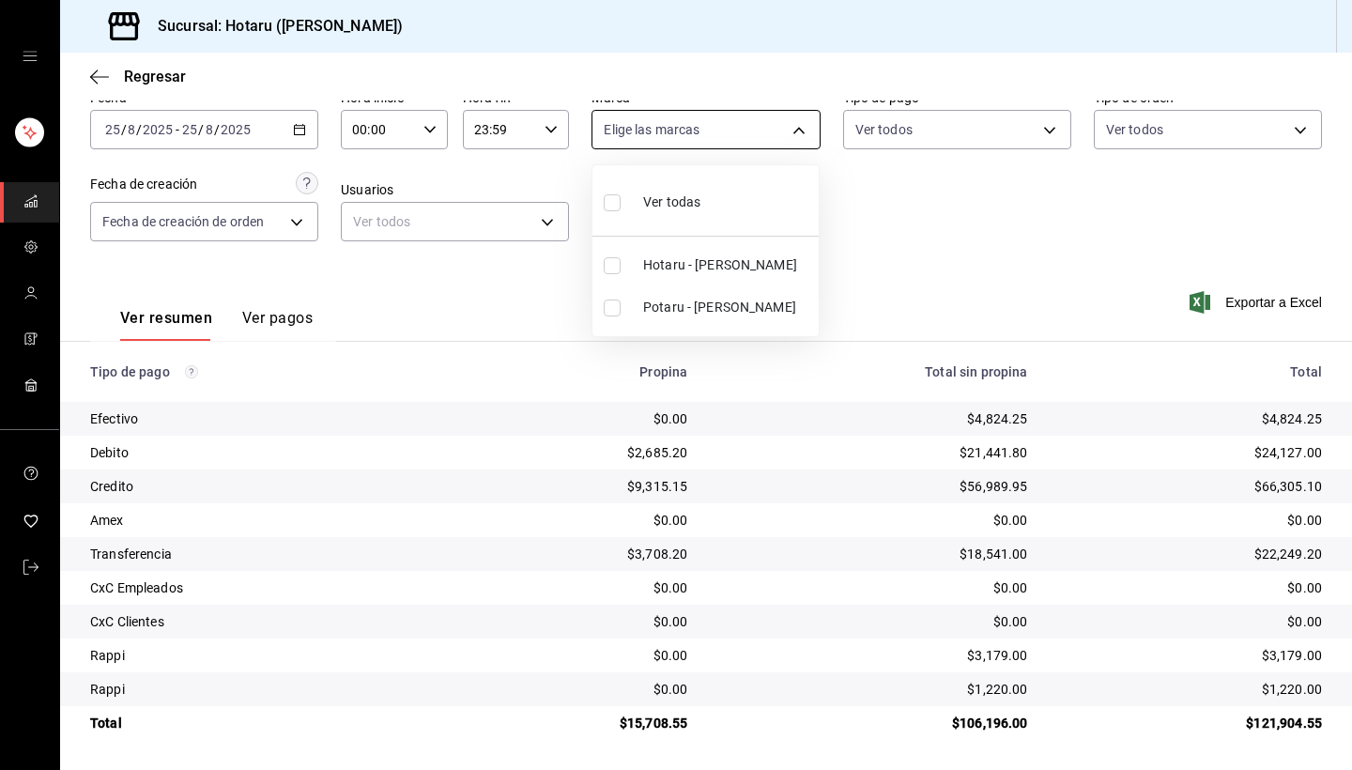
click at [802, 131] on body "Sucursal: Hotaru ([PERSON_NAME]) Regresar Pagos Fecha [DATE] [DATE] - [DATE] [D…" at bounding box center [676, 385] width 1352 height 770
click at [614, 308] on input "checkbox" at bounding box center [612, 307] width 17 height 17
checkbox input "true"
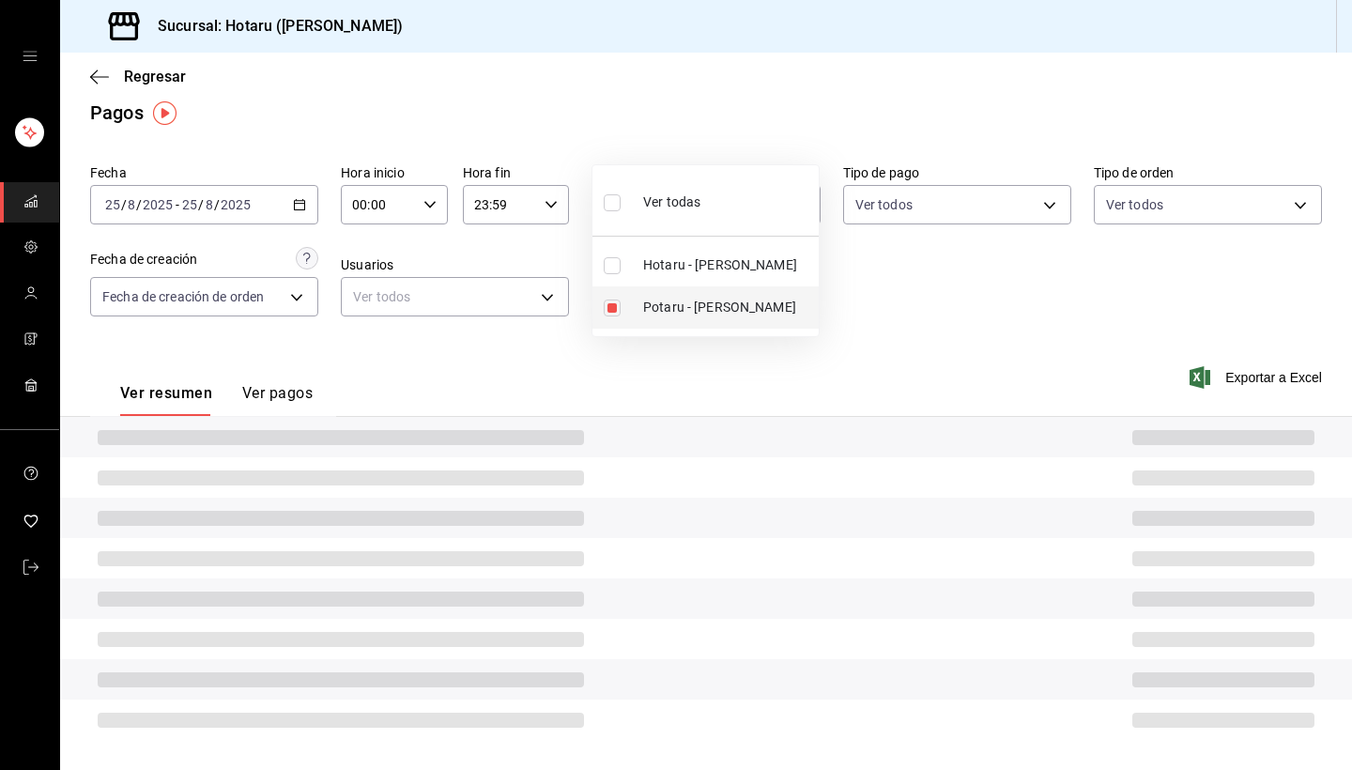
type input "619c758d-7c36-49c6-a756-e52d453908cb"
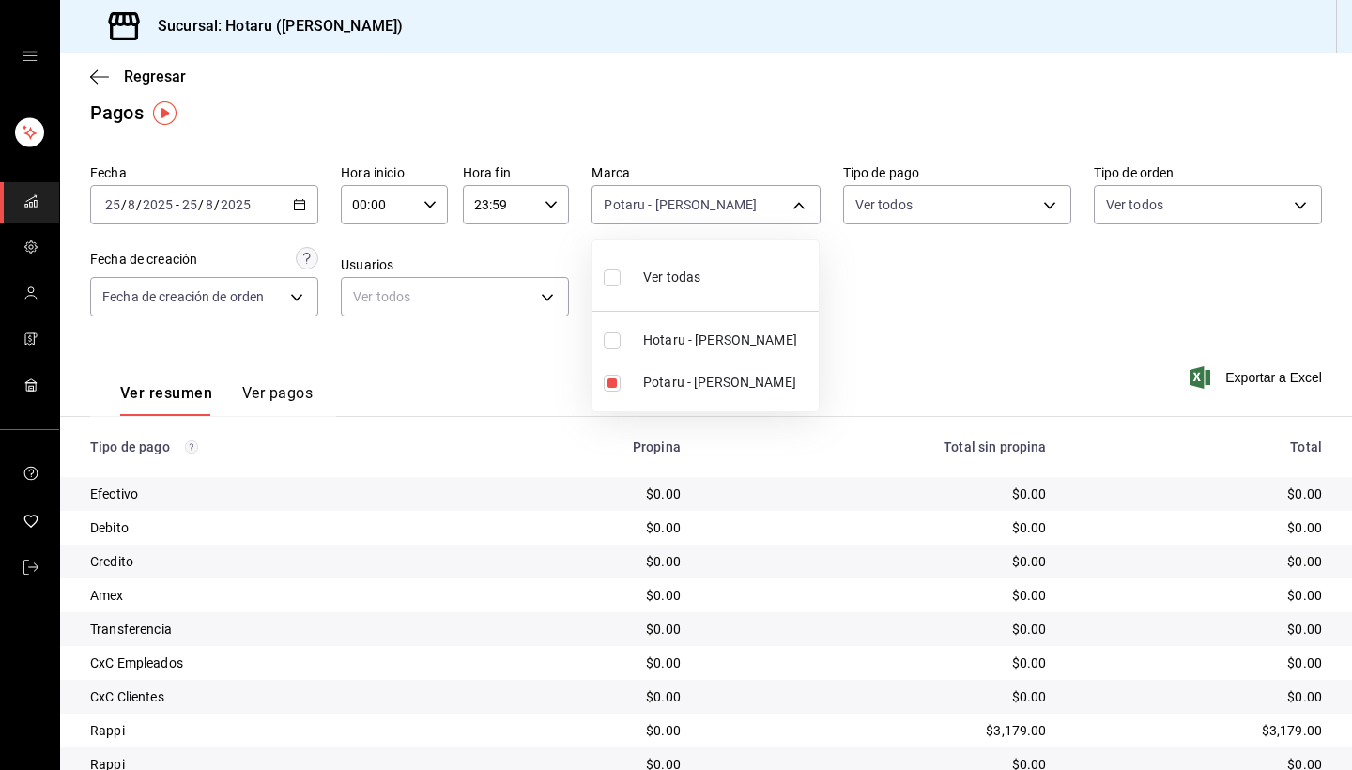
click at [517, 443] on div at bounding box center [676, 385] width 1352 height 770
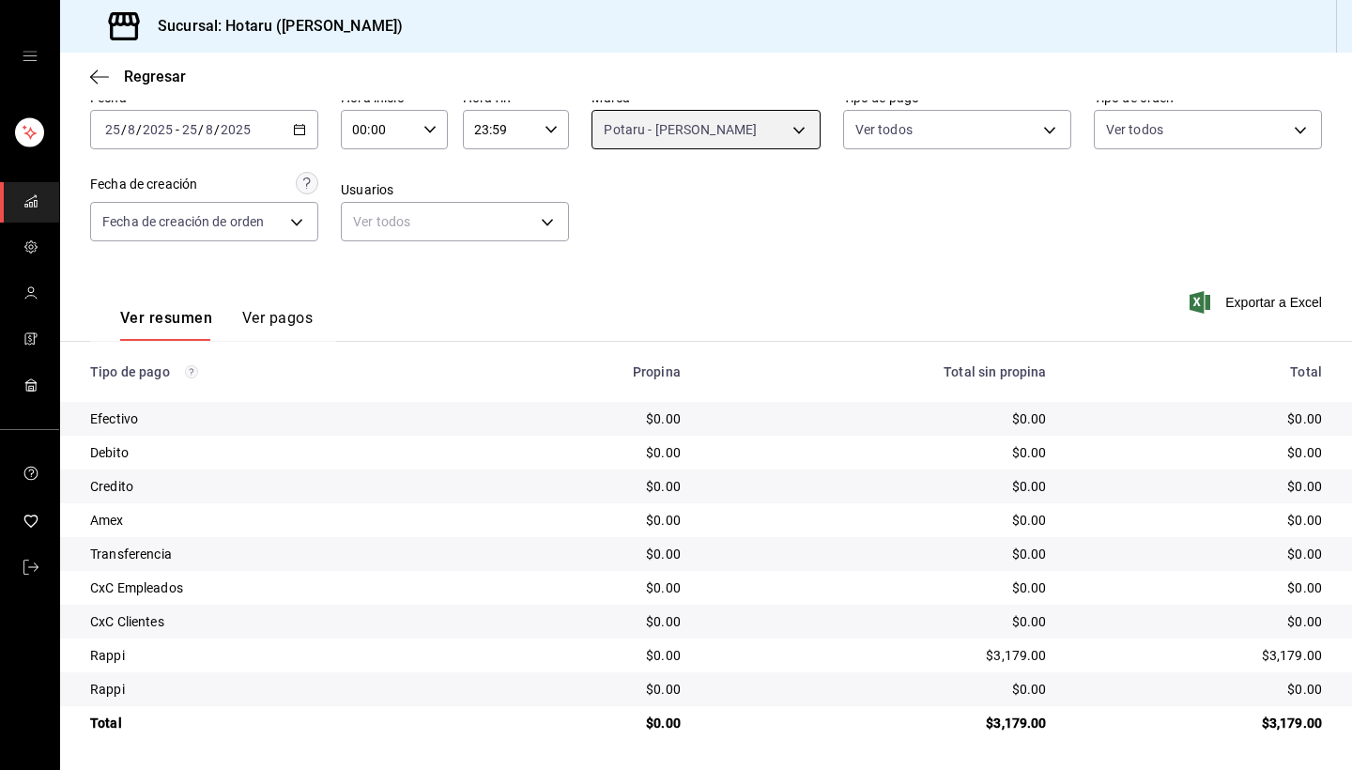
scroll to position [92, 0]
click at [97, 76] on icon "button" at bounding box center [99, 76] width 19 height 1
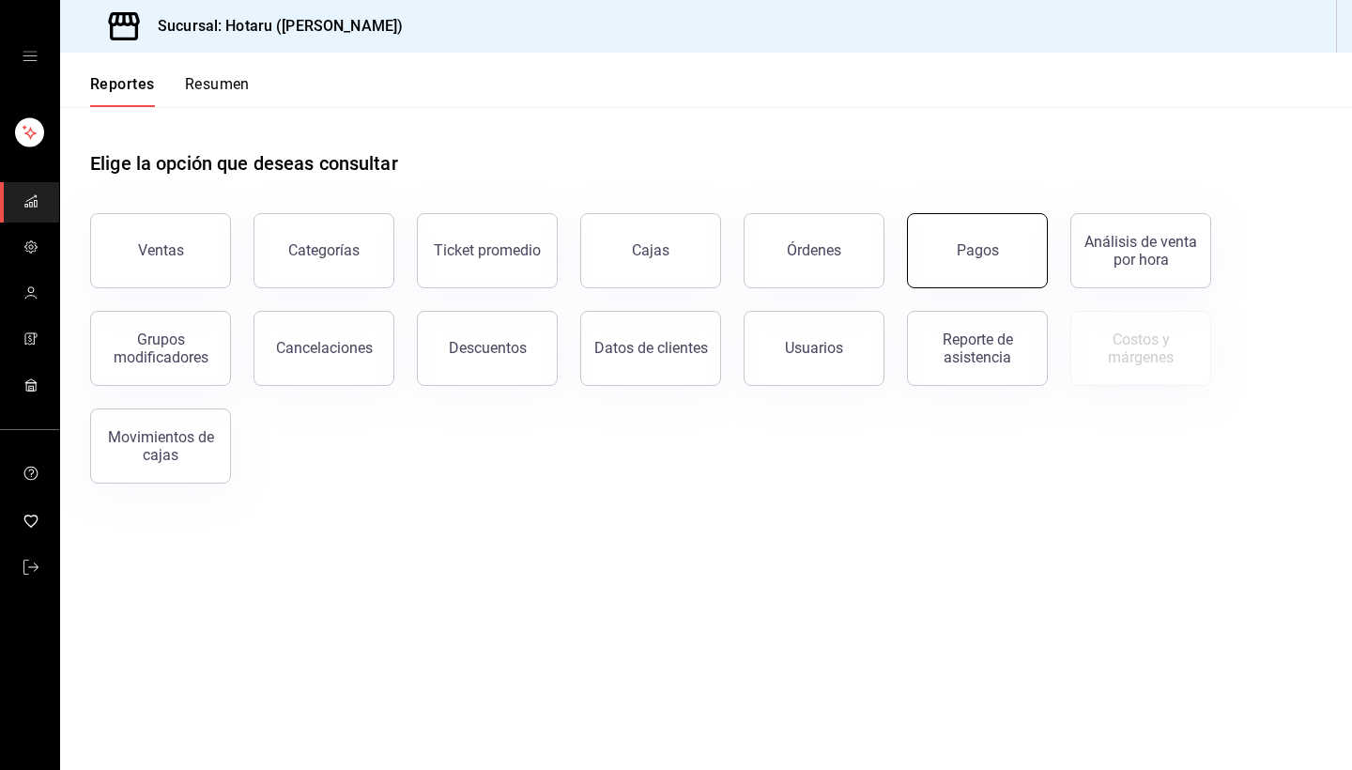
click at [987, 261] on button "Pagos" at bounding box center [977, 250] width 141 height 75
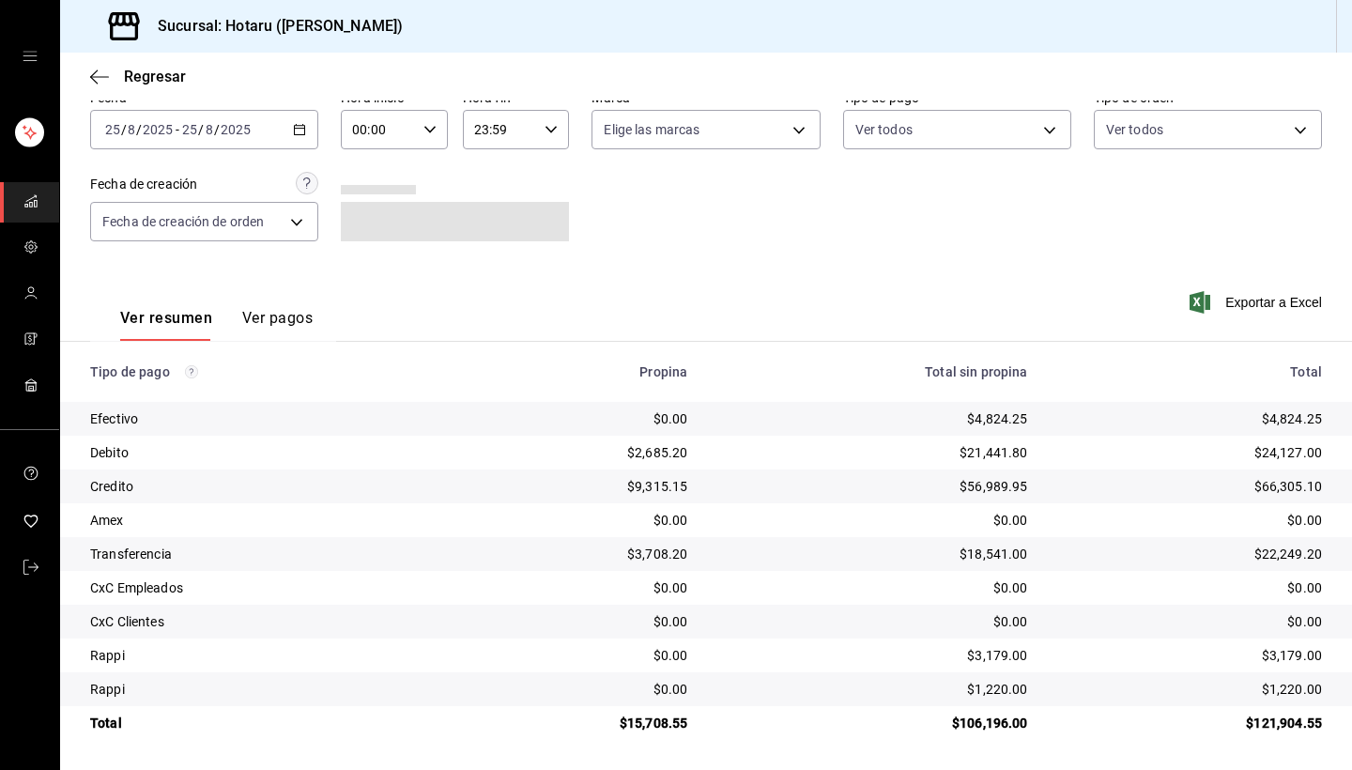
scroll to position [92, 0]
click at [97, 76] on icon "button" at bounding box center [99, 76] width 19 height 1
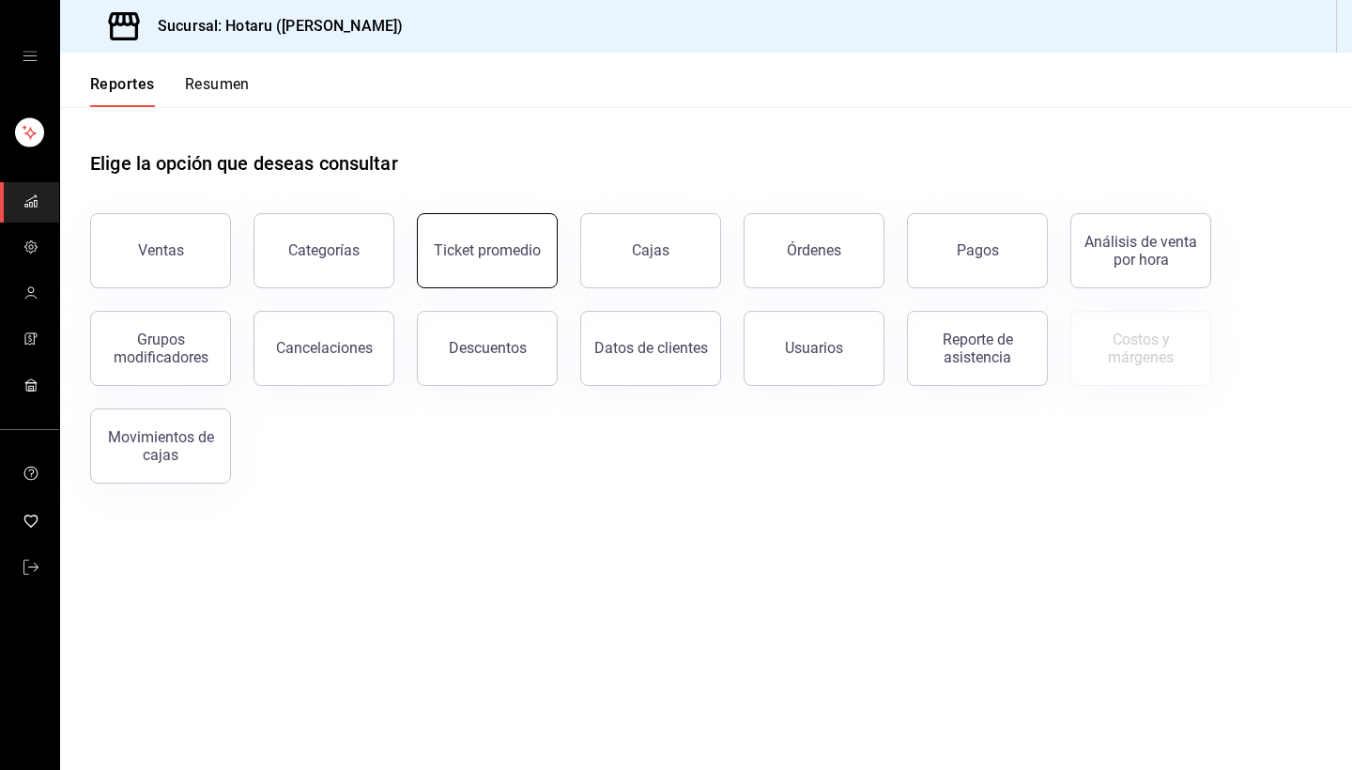
click at [486, 229] on button "Ticket promedio" at bounding box center [487, 250] width 141 height 75
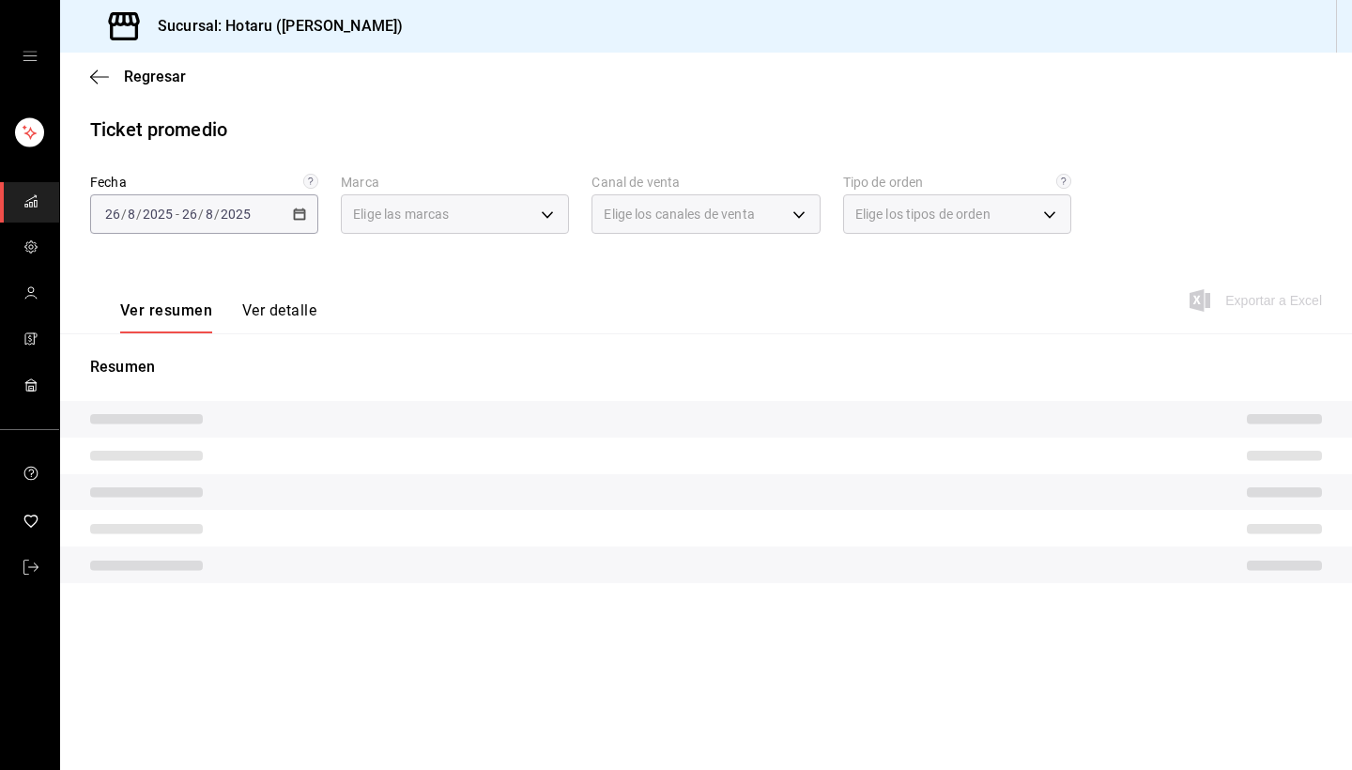
type input "c6f689f8-63fd-49a8-a607-35aea03ac6a9,619c758d-7c36-49c6-a756-e52d453908cb"
type input "PARROT,UBER_EATS,RAPPI,DIDI_FOOD,ONLINE"
type input "1ceba3b7-3cd3-4620-b4ec-4b6d29c74f5d,f38966ed-c187-4b4e-a817-8ece369e4d0b,32ac7…"
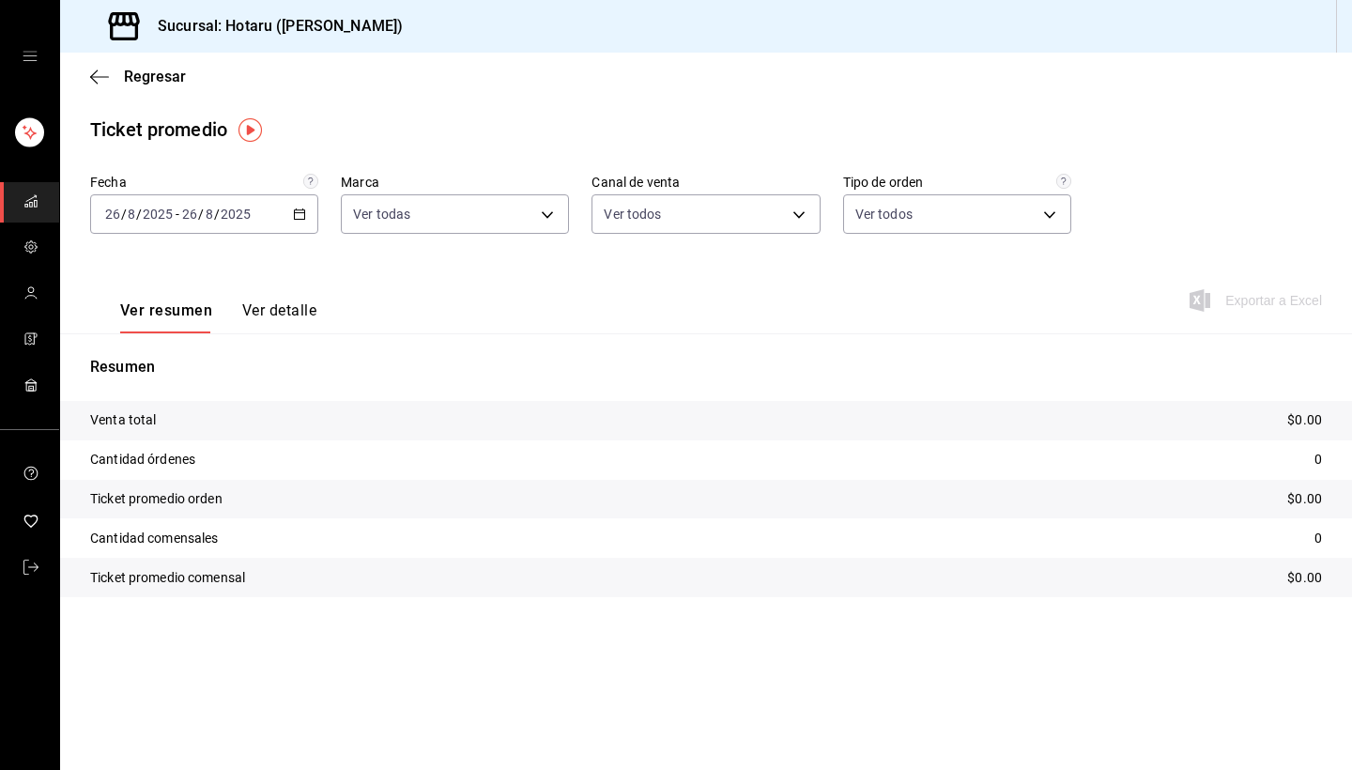
click at [305, 217] on \(Stroke\) "button" at bounding box center [299, 214] width 11 height 10
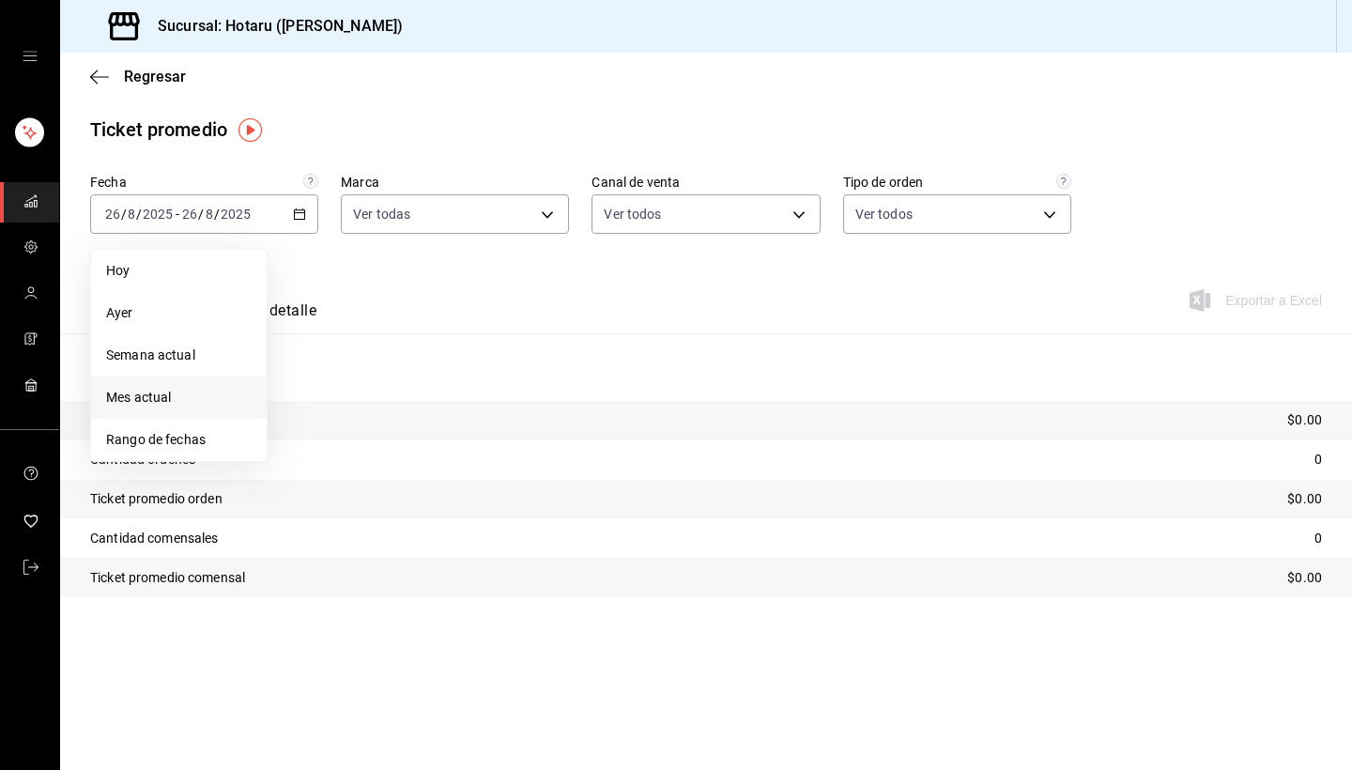
click at [194, 403] on span "Mes actual" at bounding box center [178, 398] width 145 height 20
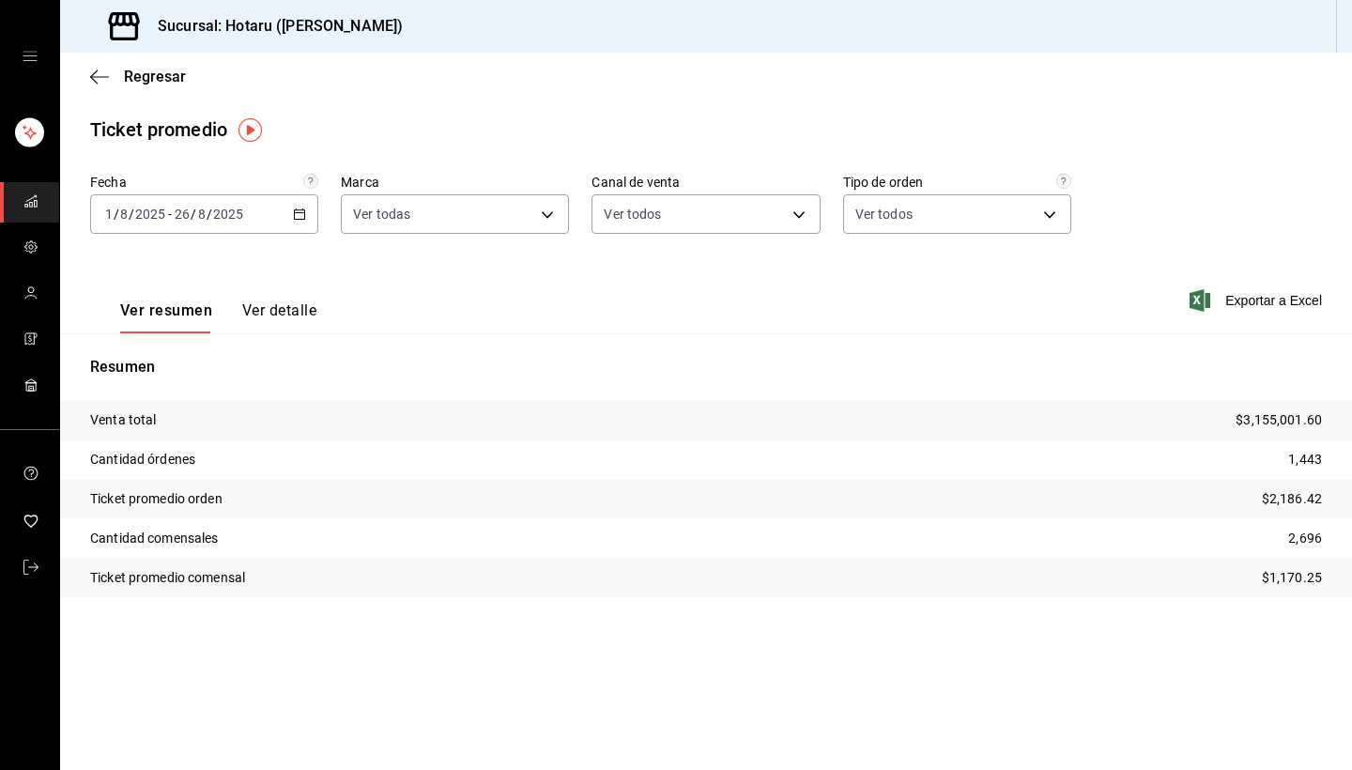
click at [294, 208] on icon "button" at bounding box center [299, 213] width 13 height 13
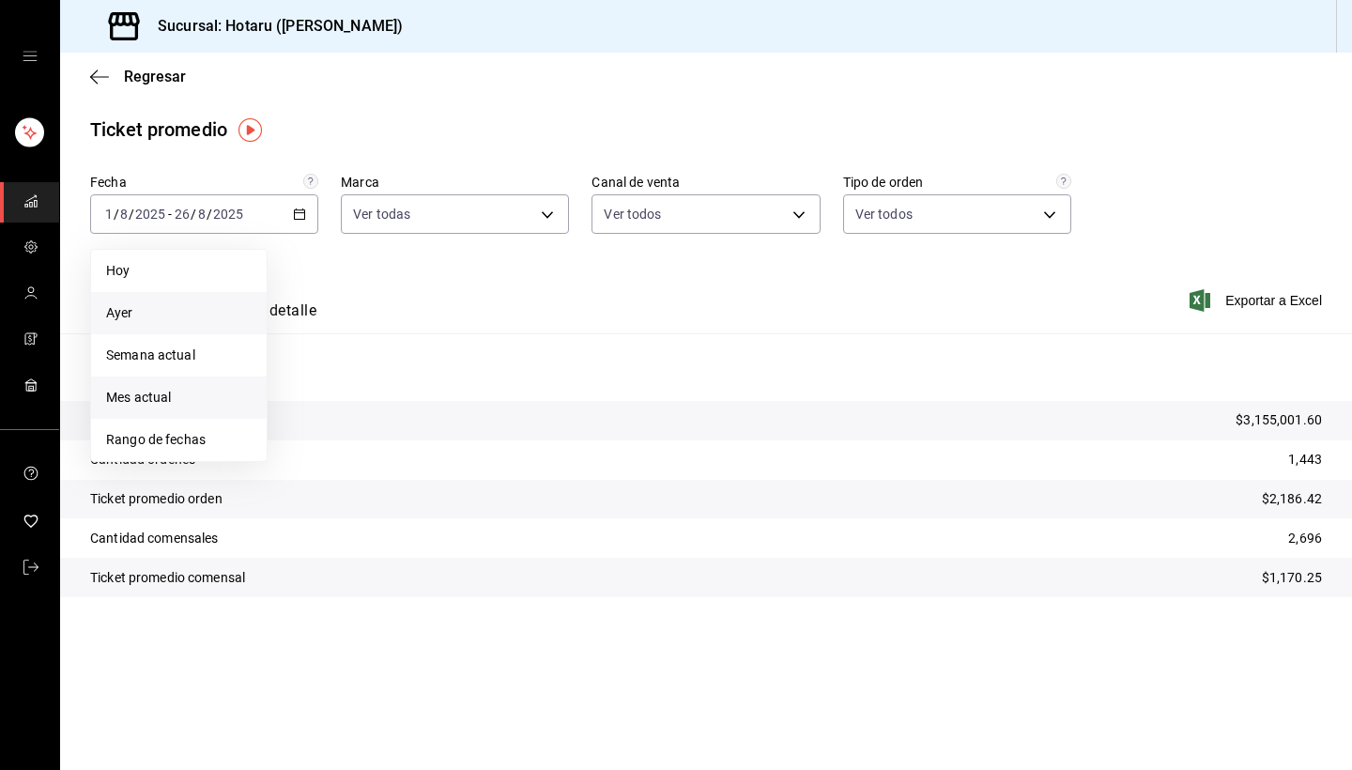
click at [165, 310] on span "Ayer" at bounding box center [178, 313] width 145 height 20
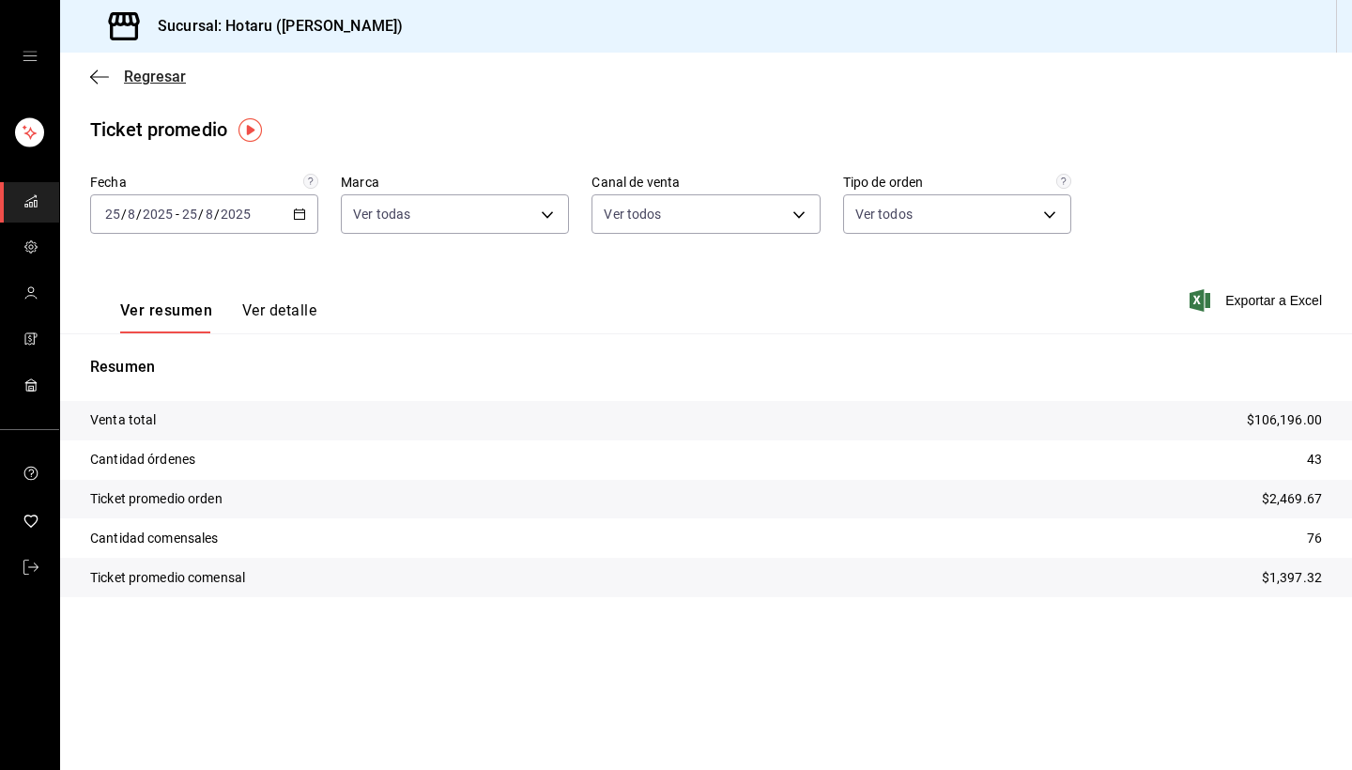
click at [95, 76] on icon "button" at bounding box center [99, 76] width 19 height 1
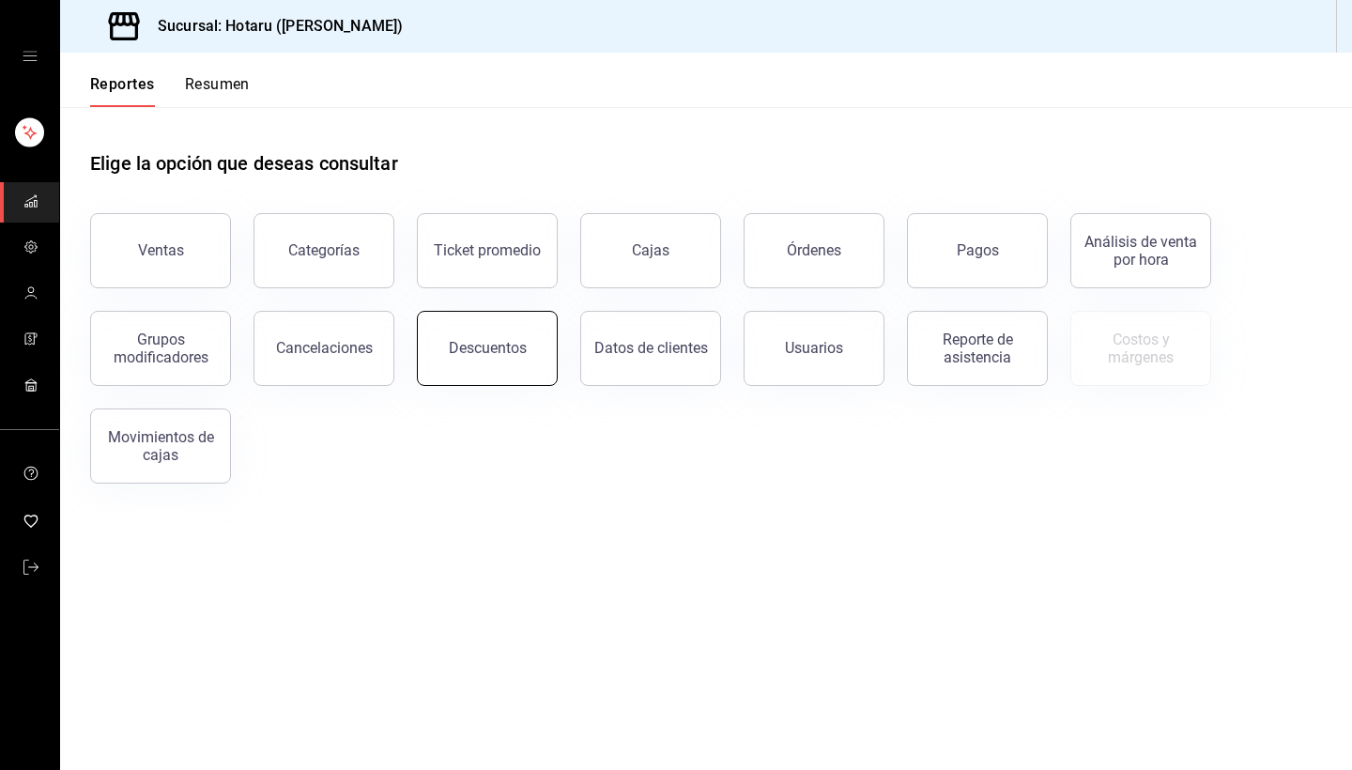
click at [500, 347] on div "Descuentos" at bounding box center [488, 348] width 78 height 18
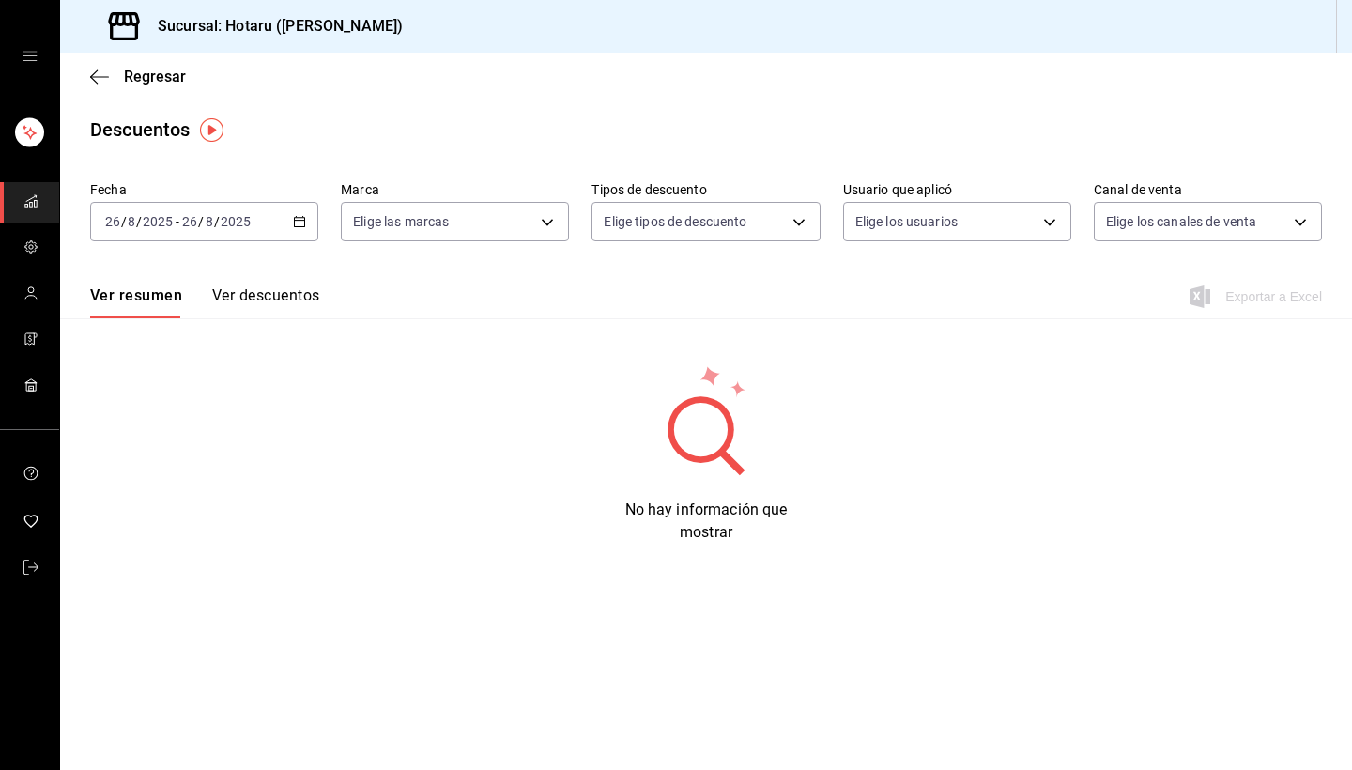
click at [299, 212] on div "[DATE] [DATE] - [DATE] [DATE]" at bounding box center [204, 221] width 228 height 39
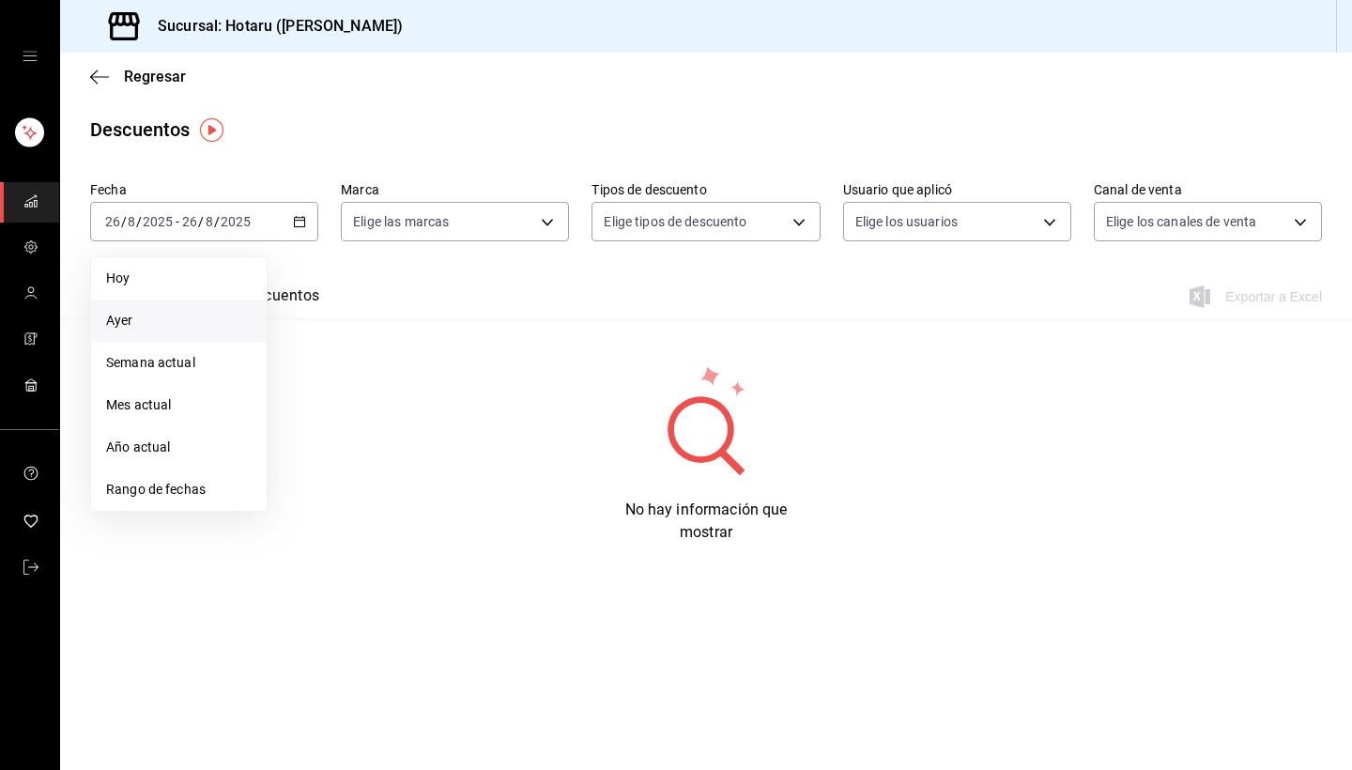
click at [216, 320] on span "Ayer" at bounding box center [178, 321] width 145 height 20
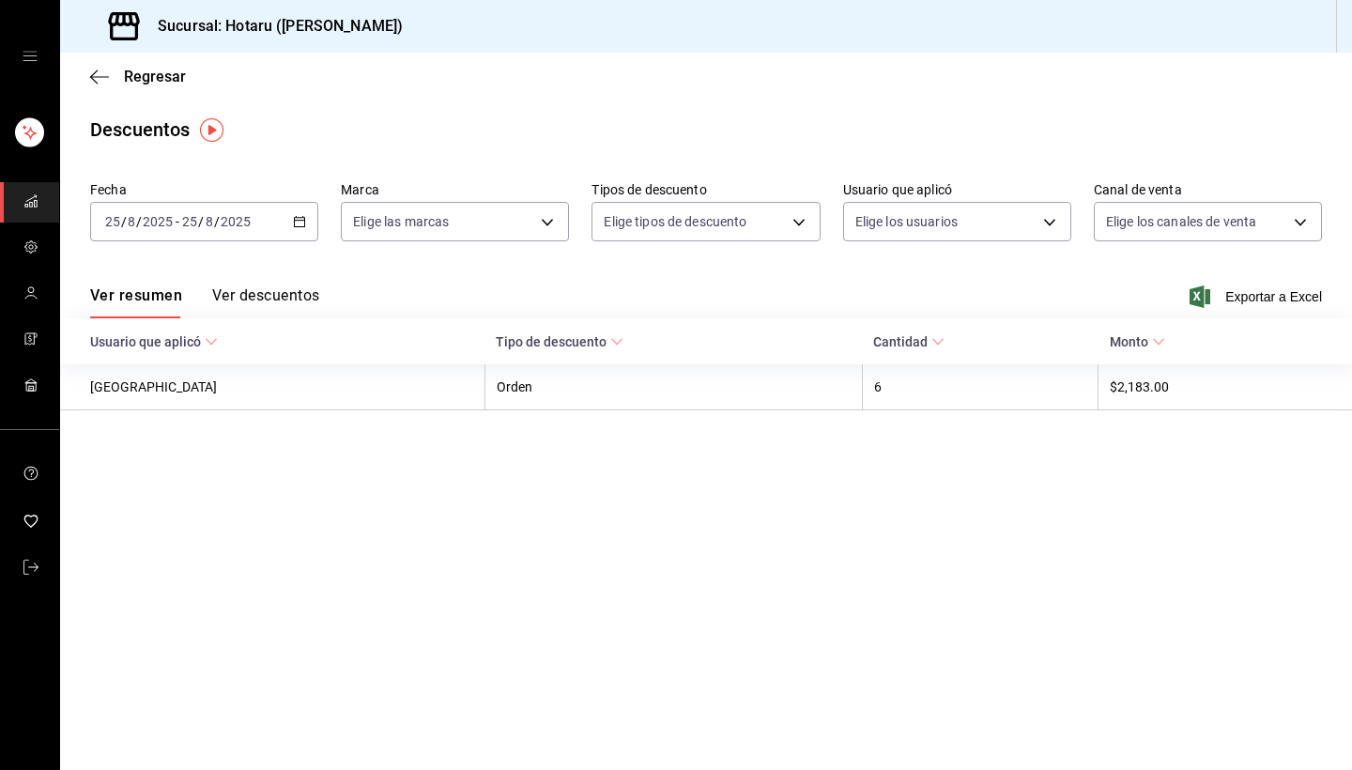
click at [296, 298] on button "Ver descuentos" at bounding box center [265, 302] width 107 height 32
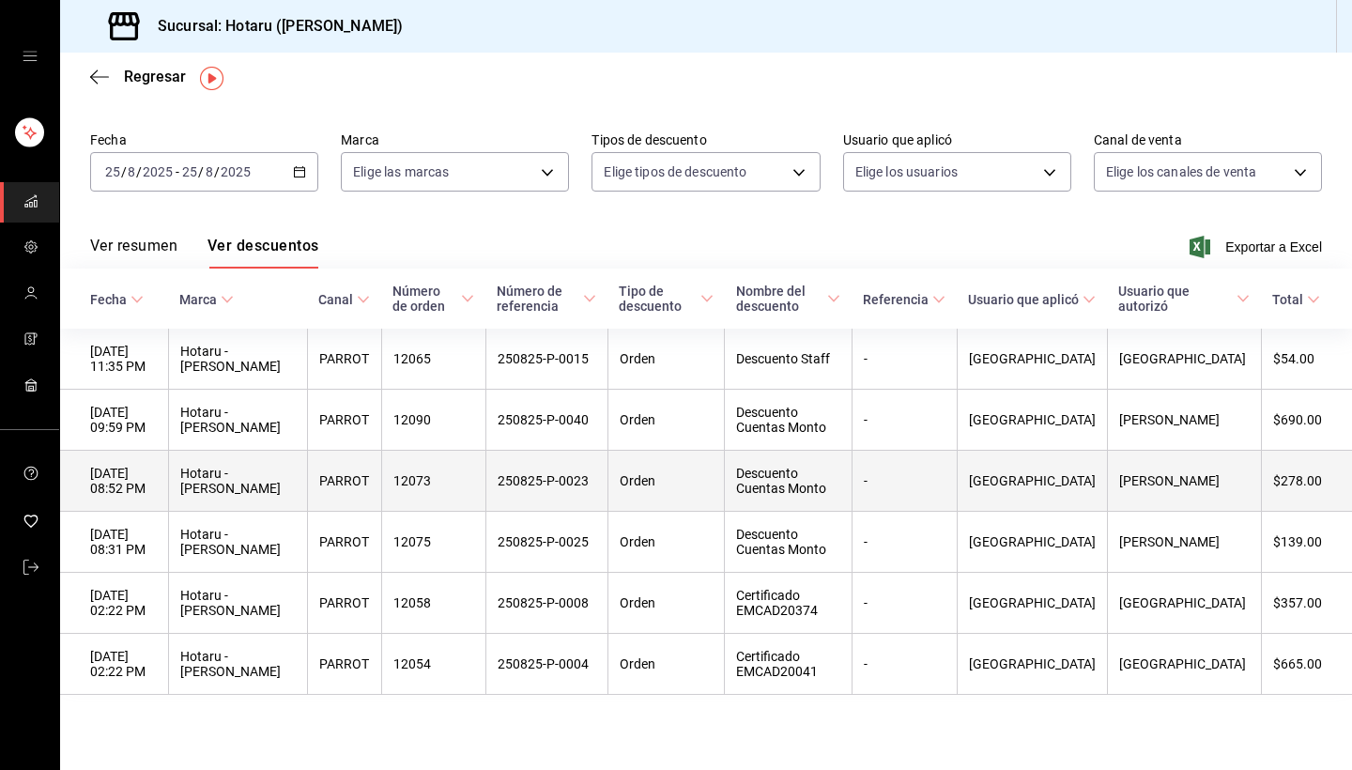
scroll to position [50, 0]
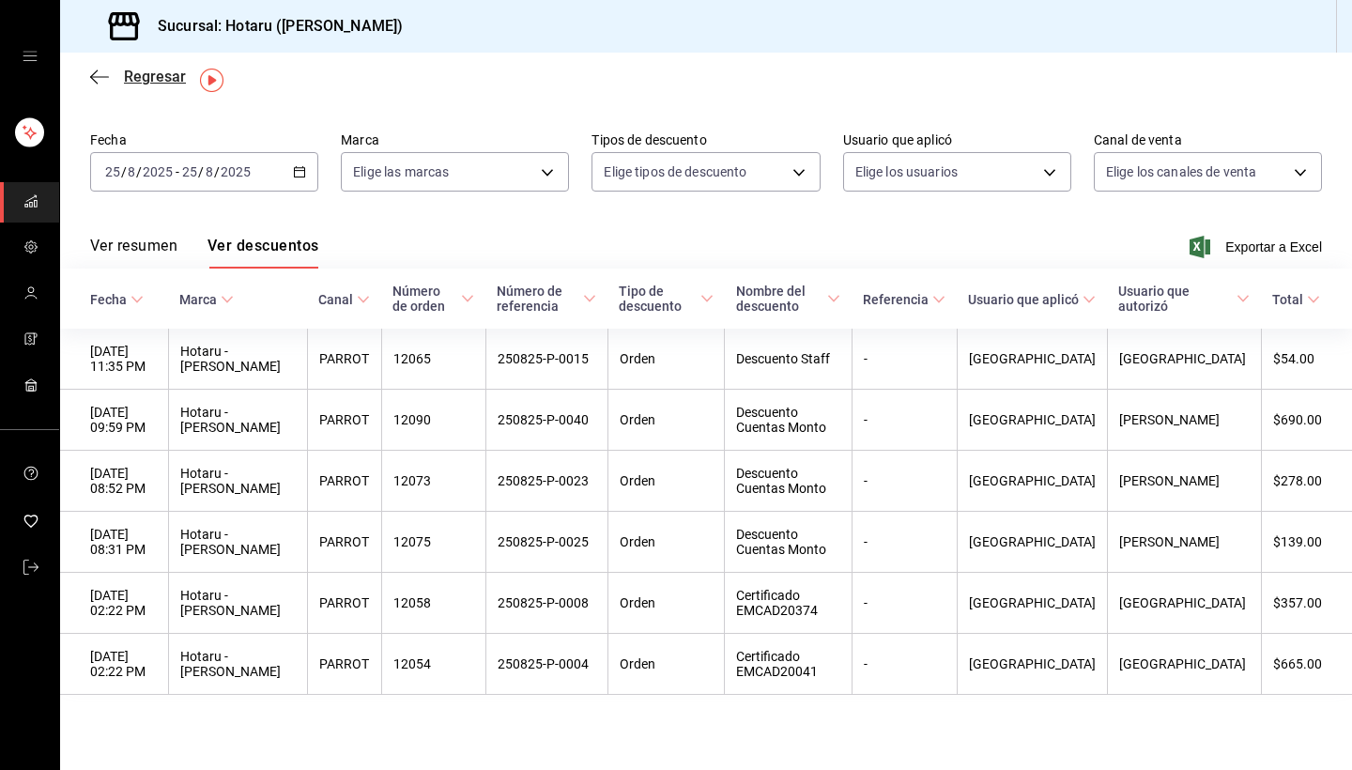
click at [98, 73] on icon "button" at bounding box center [99, 77] width 19 height 17
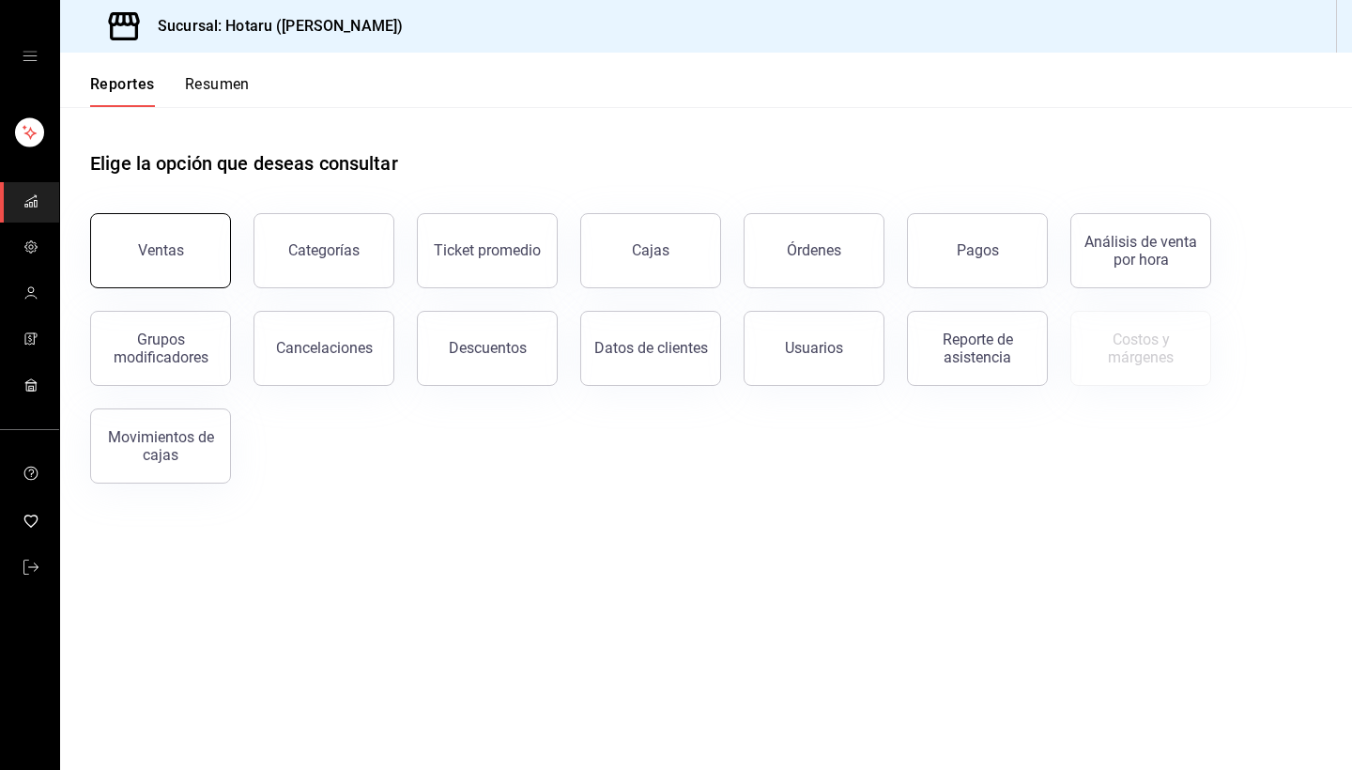
click at [166, 232] on button "Ventas" at bounding box center [160, 250] width 141 height 75
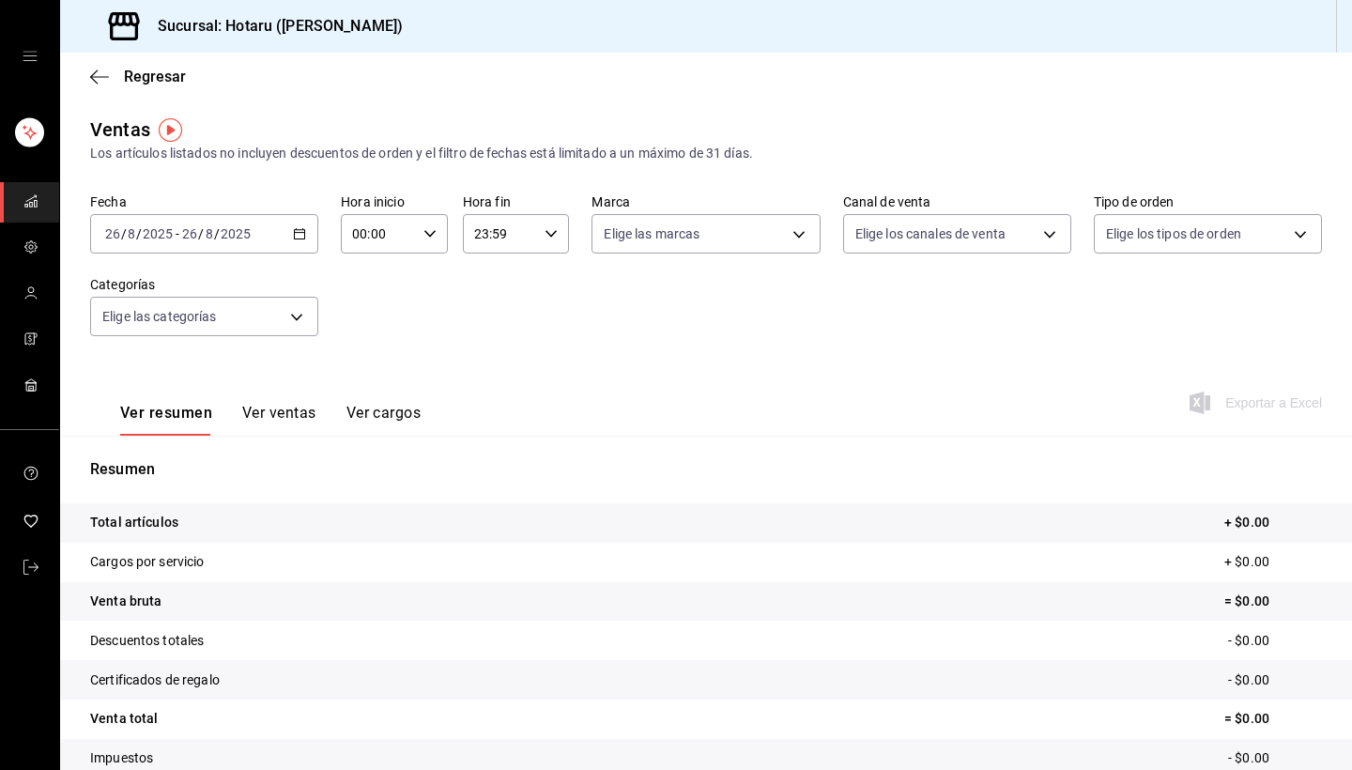
click at [294, 234] on icon "button" at bounding box center [299, 233] width 13 height 13
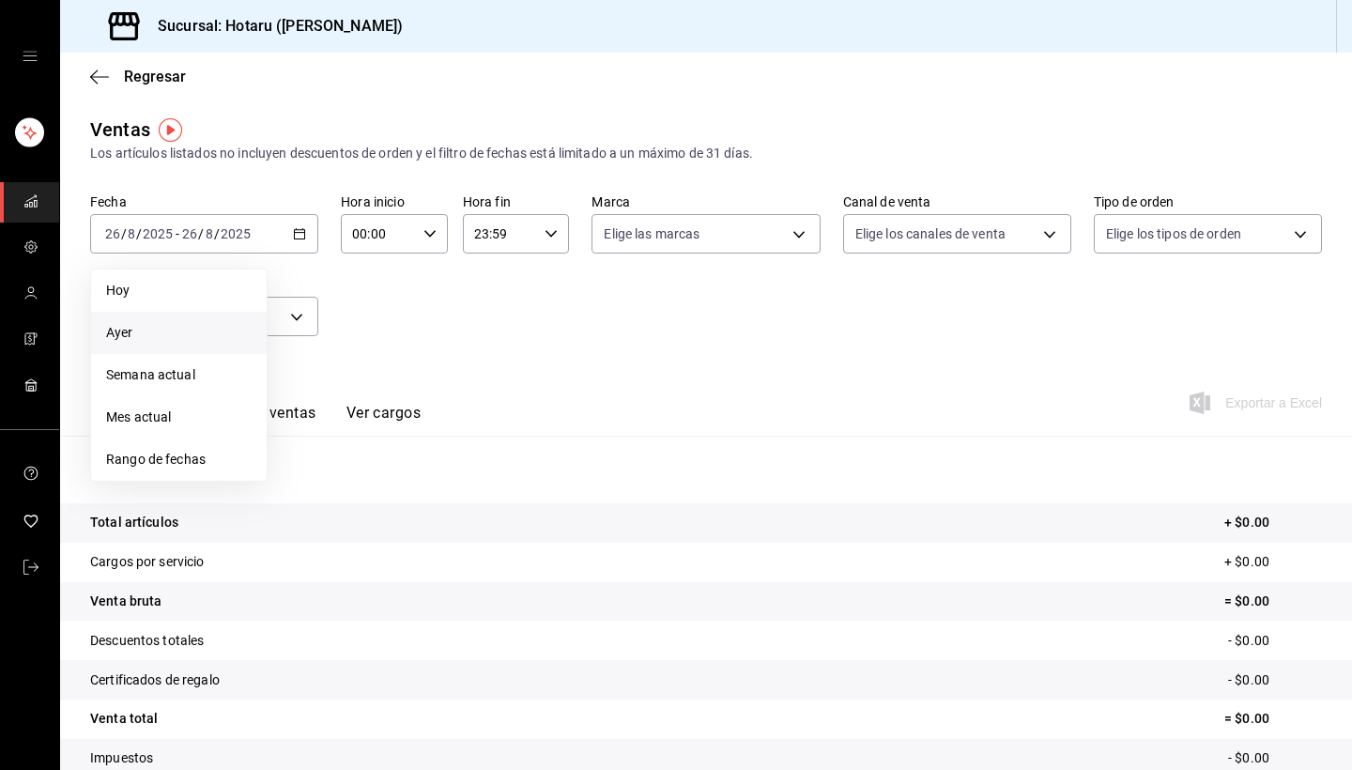
click at [191, 326] on span "Ayer" at bounding box center [178, 333] width 145 height 20
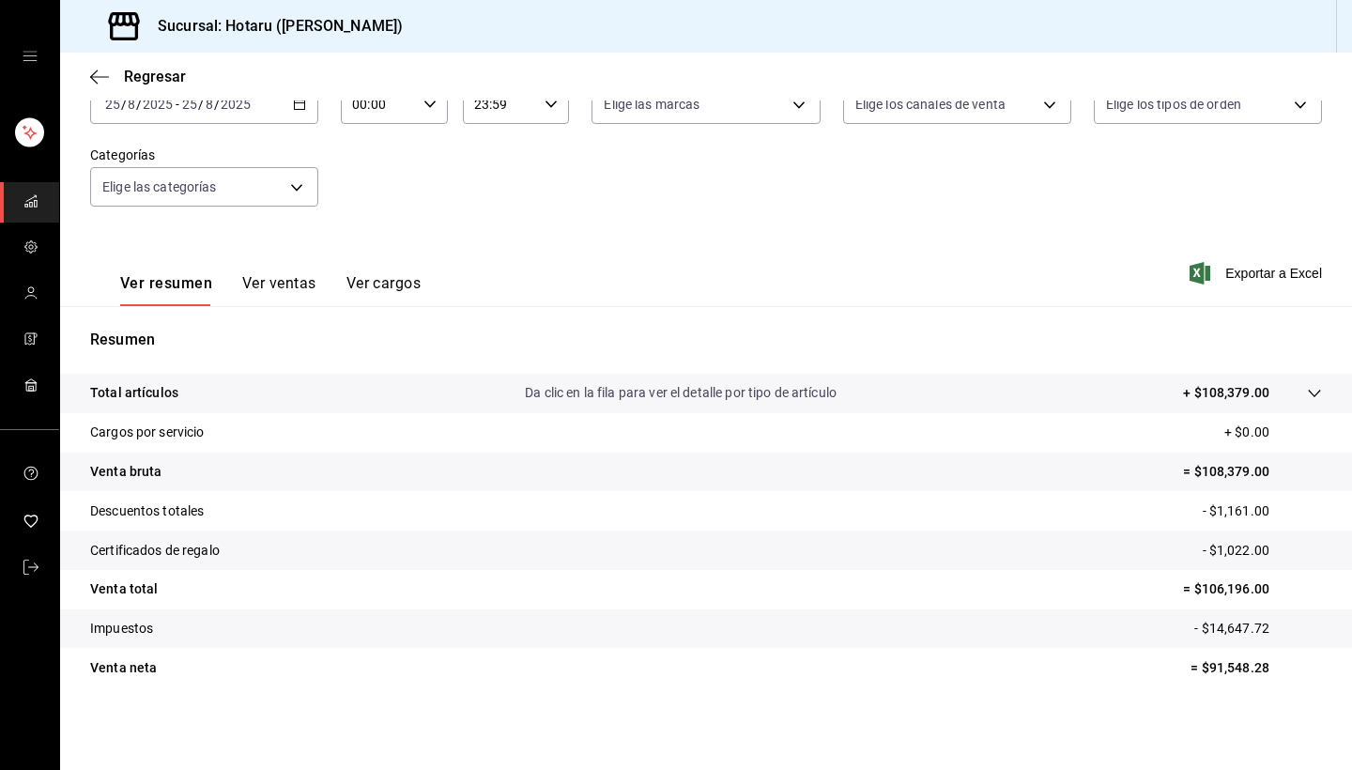
scroll to position [130, 0]
